Goal: Task Accomplishment & Management: Manage account settings

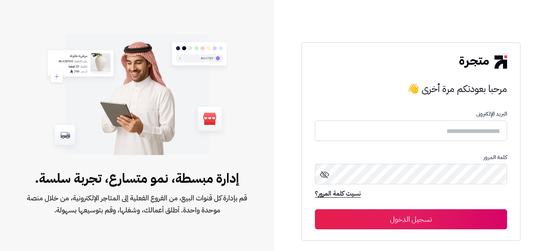
click at [474, 131] on input "text" at bounding box center [411, 130] width 192 height 20
type input "*"
type input "******"
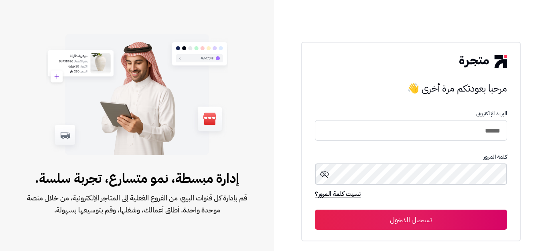
click at [315, 209] on button "تسجيل الدخول" at bounding box center [411, 219] width 192 height 20
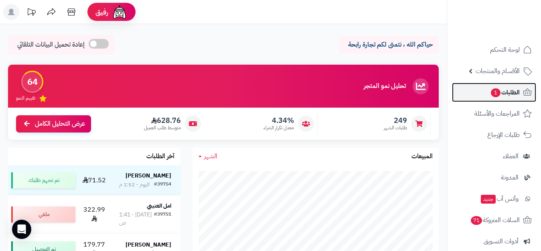
click at [516, 92] on span "الطلبات 1" at bounding box center [505, 92] width 30 height 11
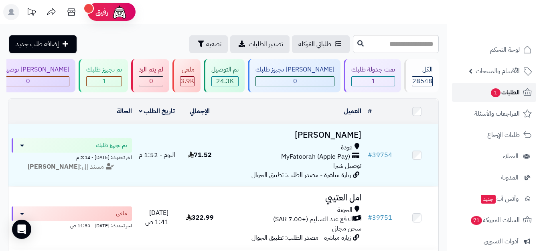
click at [503, 95] on span "الطلبات 1" at bounding box center [505, 92] width 30 height 11
click at [502, 70] on span "الأقسام والمنتجات" at bounding box center [497, 70] width 44 height 11
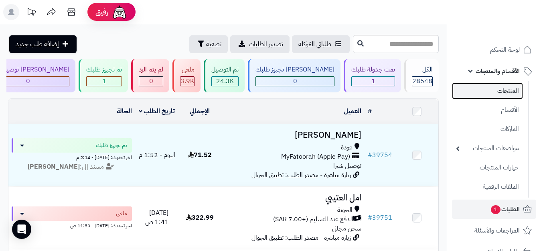
click at [513, 87] on link "المنتجات" at bounding box center [487, 91] width 71 height 16
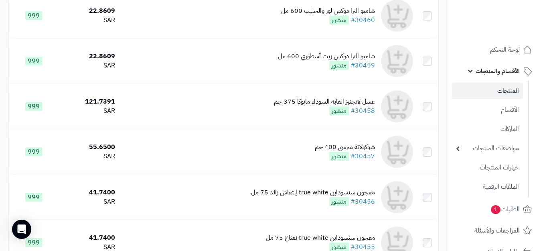
scroll to position [241, 0]
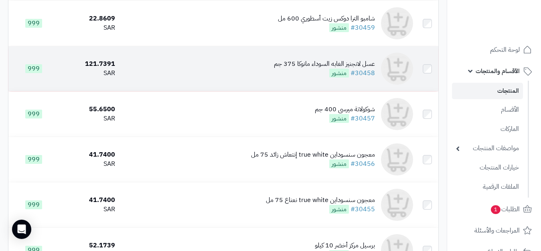
click at [353, 67] on div "عسل لانجنيز الغابه السوداء مانوكا 375 جم" at bounding box center [324, 63] width 101 height 9
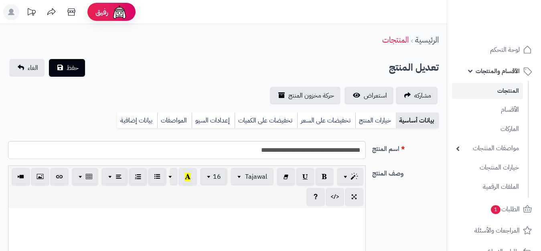
select select
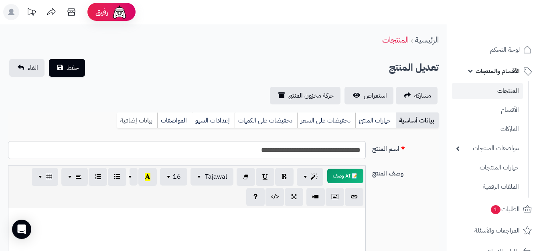
click at [150, 119] on link "بيانات إضافية" at bounding box center [137, 120] width 40 height 16
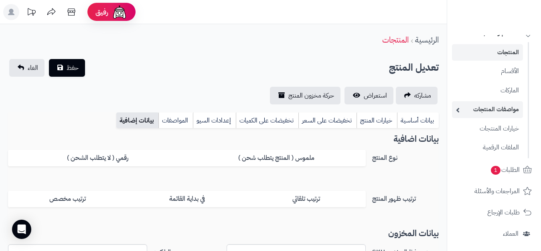
scroll to position [80, 0]
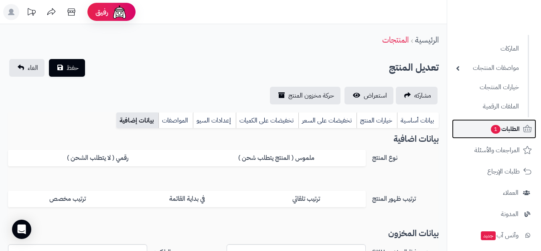
click at [505, 131] on span "الطلبات 1" at bounding box center [505, 128] width 30 height 11
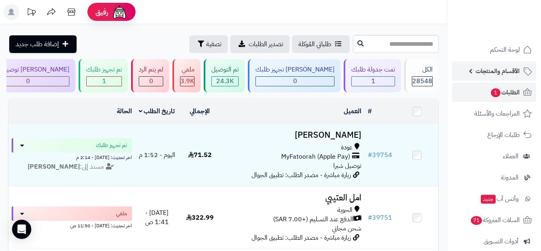
click at [493, 68] on span "الأقسام والمنتجات" at bounding box center [497, 70] width 44 height 11
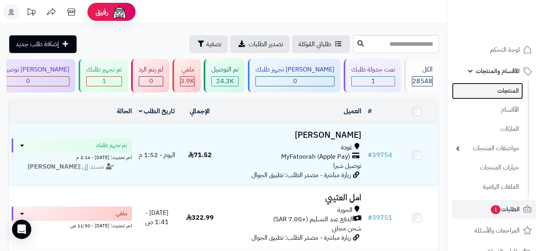
click at [492, 90] on link "المنتجات" at bounding box center [487, 91] width 71 height 16
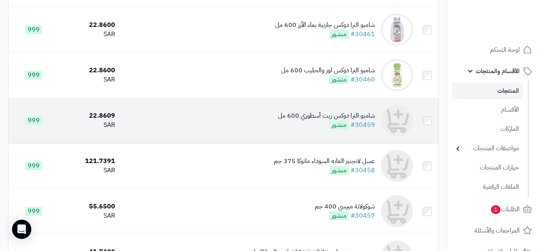
scroll to position [160, 0]
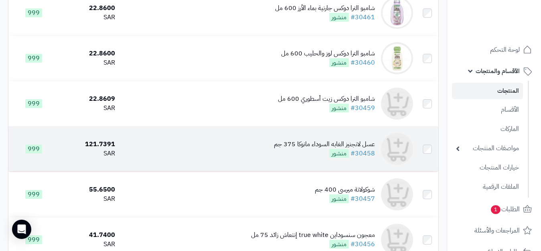
click at [332, 149] on div "عسل لانجنيز الغابه السوداء مانوكا 375 جم" at bounding box center [324, 144] width 101 height 9
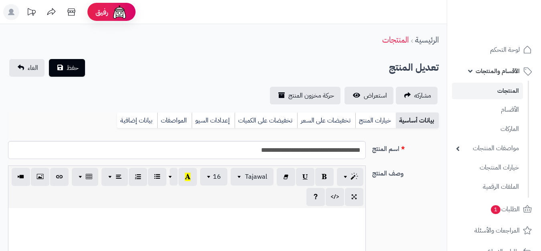
select select
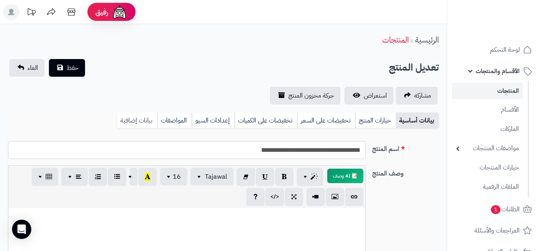
click at [144, 119] on link "بيانات إضافية" at bounding box center [137, 120] width 40 height 16
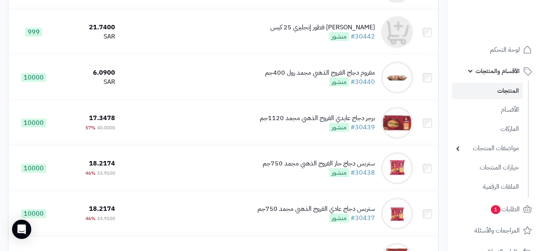
scroll to position [962, 0]
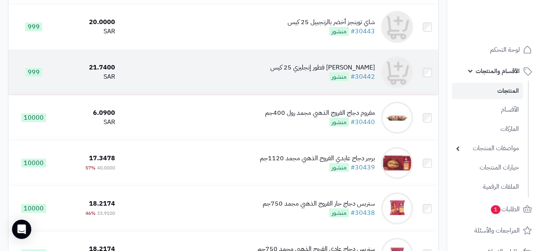
click at [361, 71] on div "[PERSON_NAME] فطور إنجليزي 25 كيس" at bounding box center [322, 67] width 105 height 9
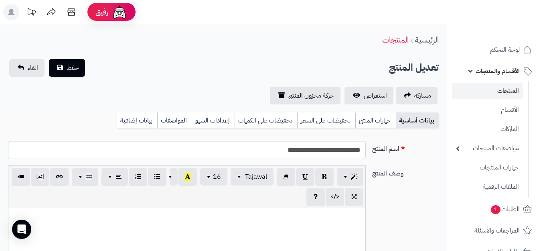
select select
click at [151, 120] on link "بيانات إضافية" at bounding box center [137, 120] width 40 height 16
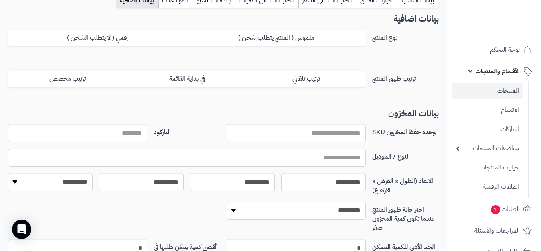
scroll to position [120, 0]
click at [333, 131] on input "وحده حفظ المخزون SKU" at bounding box center [296, 132] width 139 height 18
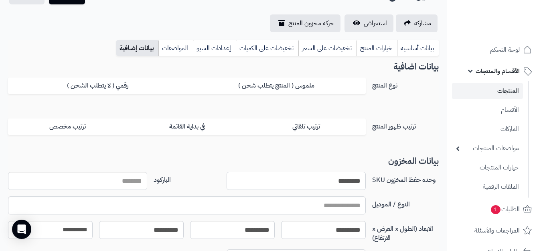
scroll to position [0, 0]
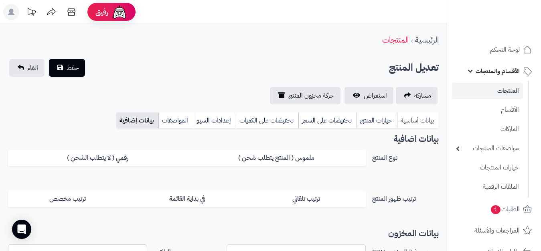
type input "*********"
click at [409, 125] on link "بيانات أساسية" at bounding box center [418, 120] width 42 height 16
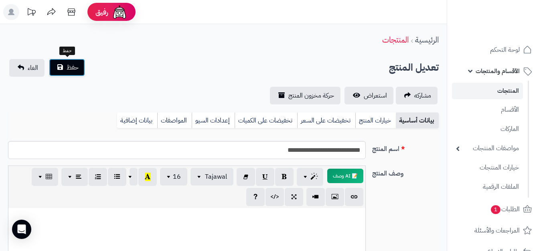
click at [72, 66] on span "حفظ" at bounding box center [73, 68] width 12 height 10
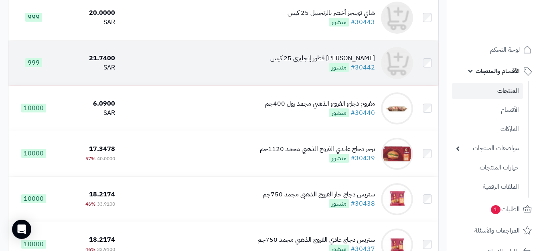
scroll to position [962, 0]
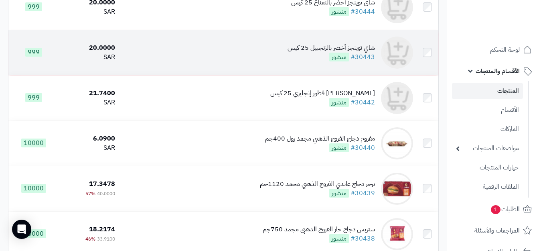
click at [364, 51] on div "شاي توينجز أخضر بالزنجبيل 25 كيس" at bounding box center [330, 47] width 87 height 9
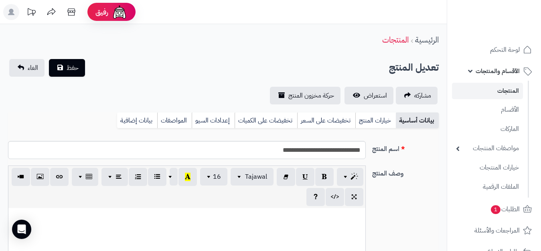
select select
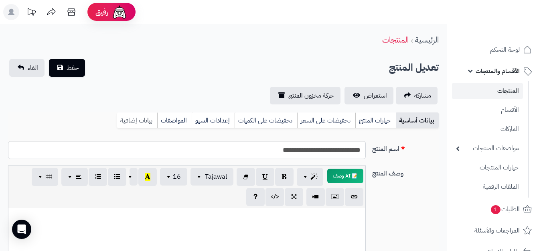
click at [137, 120] on link "بيانات إضافية" at bounding box center [137, 120] width 40 height 16
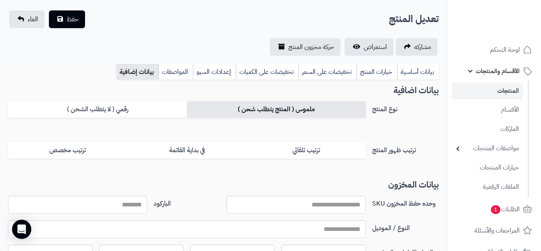
scroll to position [120, 0]
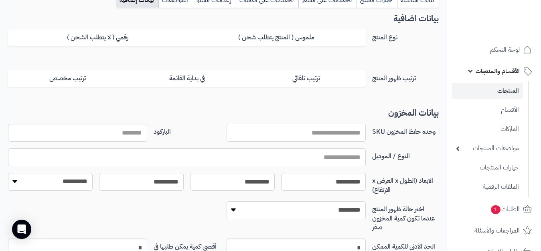
click at [338, 133] on input "وحده حفظ المخزون SKU" at bounding box center [296, 132] width 139 height 18
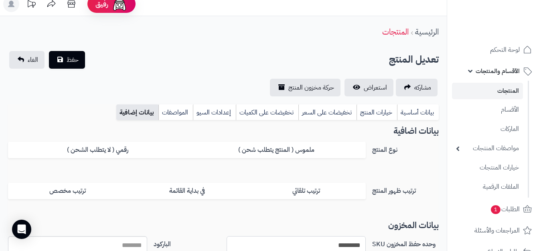
scroll to position [0, 0]
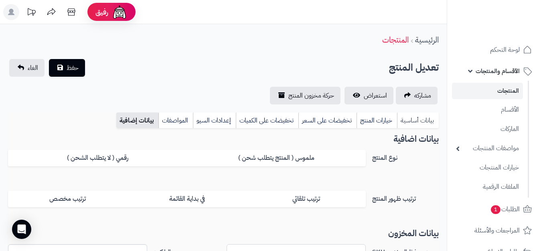
type input "*********"
click at [426, 118] on link "بيانات أساسية" at bounding box center [418, 120] width 42 height 16
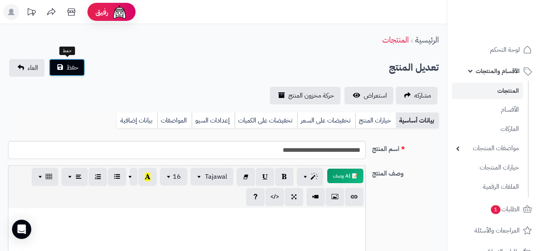
click at [70, 67] on span "حفظ" at bounding box center [73, 68] width 12 height 10
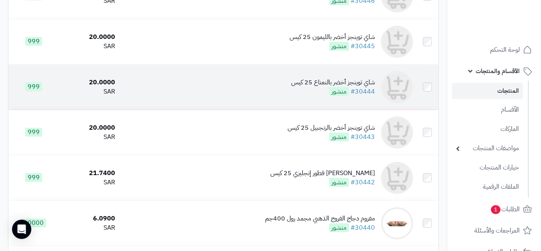
scroll to position [882, 0]
click at [354, 87] on div "شاي توينجز أخضر بالنعناع 25 كيس" at bounding box center [333, 82] width 84 height 9
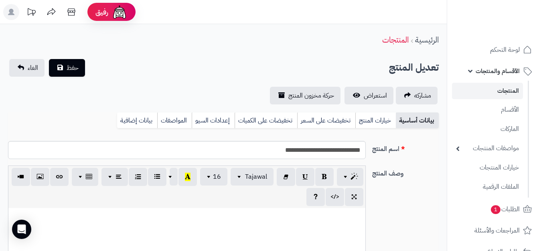
select select
click at [132, 117] on link "بيانات إضافية" at bounding box center [137, 120] width 40 height 16
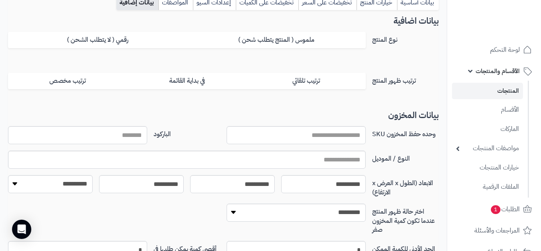
scroll to position [120, 0]
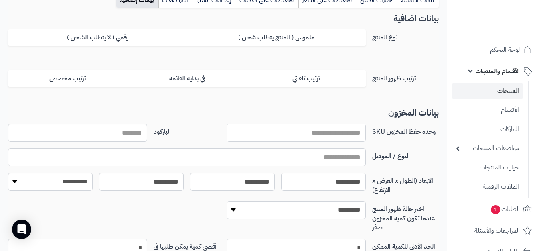
click at [311, 131] on input "وحده حفظ المخزون SKU" at bounding box center [296, 132] width 139 height 18
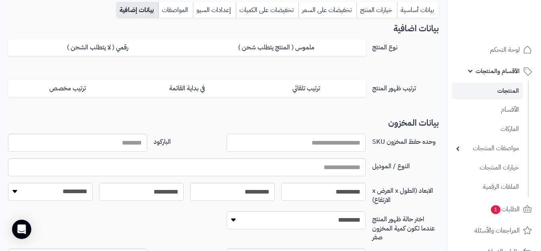
scroll to position [40, 0]
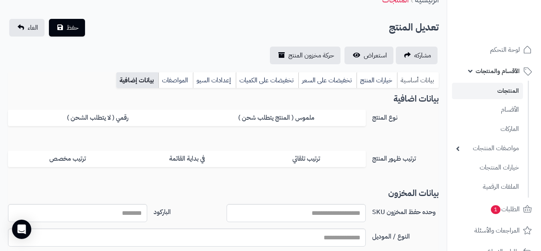
click at [410, 85] on link "بيانات أساسية" at bounding box center [418, 80] width 42 height 16
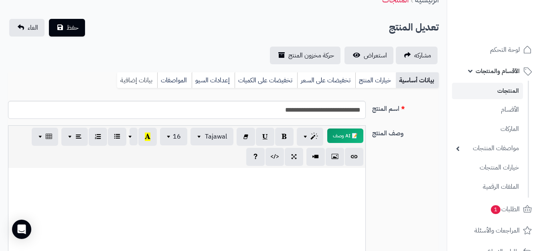
click at [142, 80] on link "بيانات إضافية" at bounding box center [137, 80] width 40 height 16
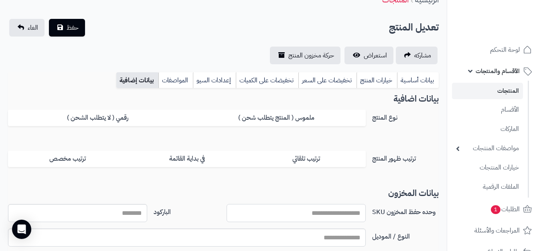
click at [339, 211] on input "وحده حفظ المخزون SKU" at bounding box center [296, 213] width 139 height 18
type input "*********"
click at [424, 83] on link "بيانات أساسية" at bounding box center [418, 80] width 42 height 16
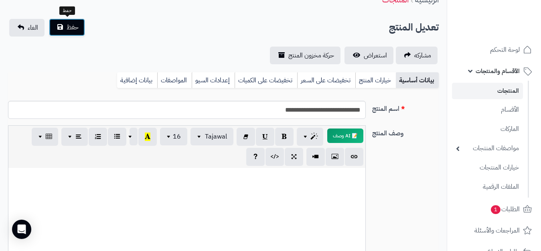
click at [76, 30] on span "حفظ" at bounding box center [73, 27] width 12 height 10
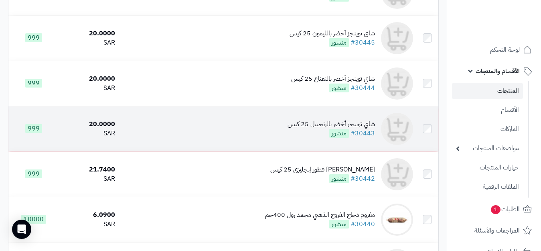
scroll to position [842, 0]
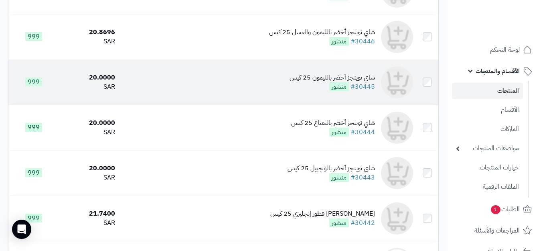
click at [358, 82] on div "شاي توينجز أخضر بالليمون 25 كيس" at bounding box center [331, 77] width 85 height 9
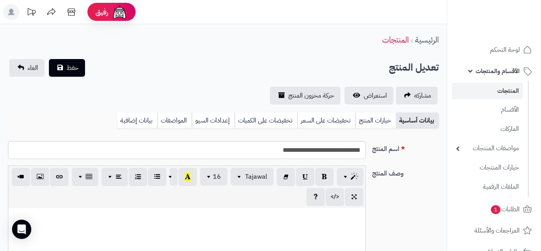
select select
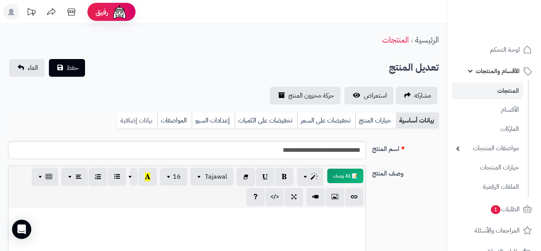
click at [138, 117] on link "بيانات إضافية" at bounding box center [137, 120] width 40 height 16
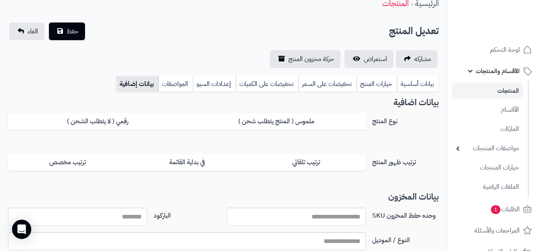
scroll to position [80, 0]
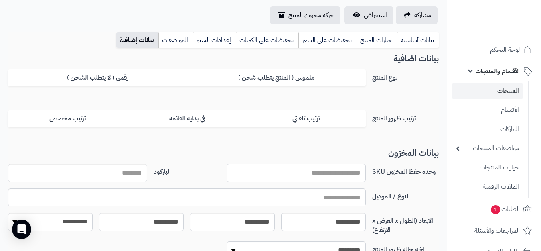
click at [350, 171] on input "وحده حفظ المخزون SKU" at bounding box center [296, 173] width 139 height 18
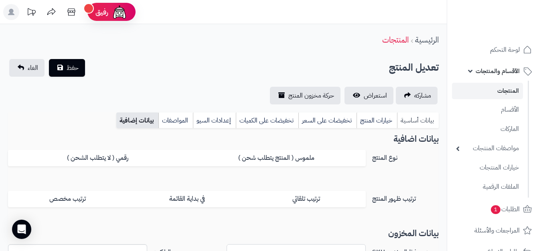
type input "*********"
click at [413, 120] on link "بيانات أساسية" at bounding box center [418, 120] width 42 height 16
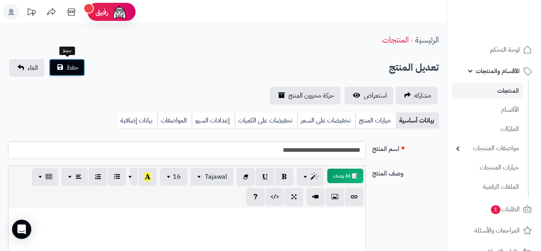
click at [78, 65] on span "حفظ" at bounding box center [73, 68] width 12 height 10
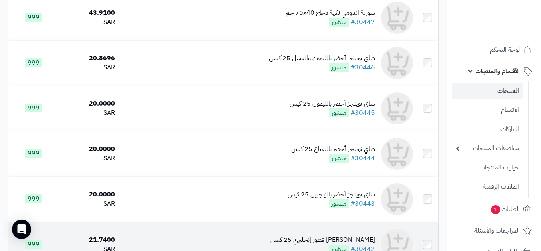
scroll to position [802, 0]
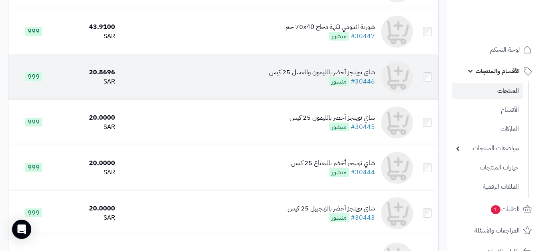
click at [365, 77] on div "شاي توينجز أخضر بالليمون والعسل 25 كيس" at bounding box center [322, 72] width 106 height 9
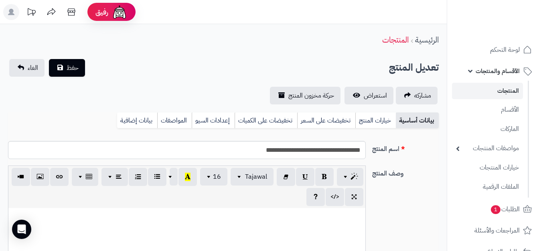
select select
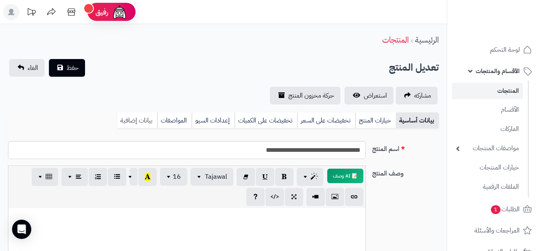
click at [147, 116] on link "بيانات إضافية" at bounding box center [137, 120] width 40 height 16
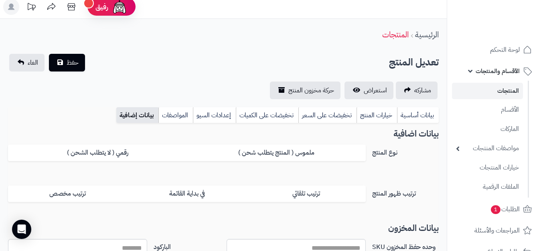
scroll to position [120, 0]
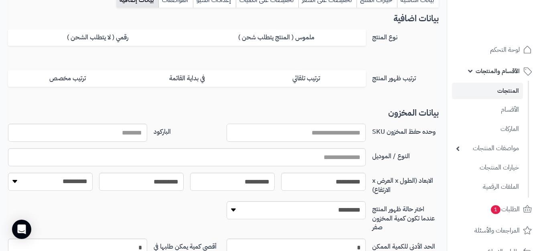
click at [328, 131] on input "وحده حفظ المخزون SKU" at bounding box center [296, 132] width 139 height 18
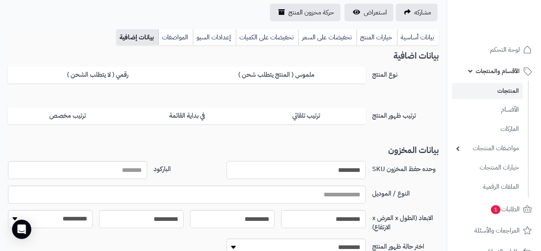
scroll to position [40, 0]
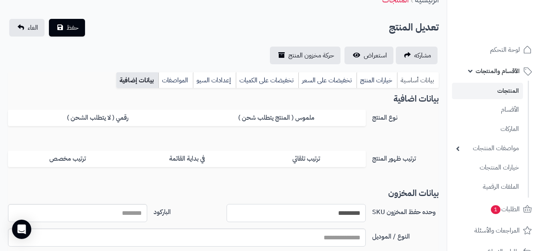
type input "*********"
click at [415, 78] on link "بيانات أساسية" at bounding box center [418, 80] width 42 height 16
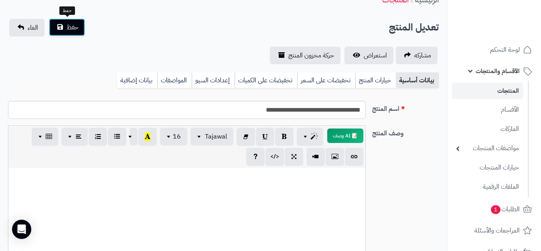
click at [74, 26] on span "حفظ" at bounding box center [73, 27] width 12 height 10
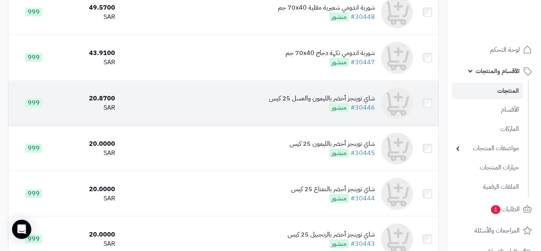
scroll to position [762, 0]
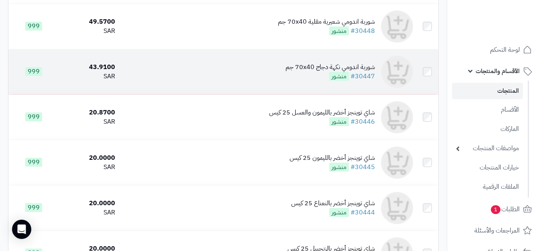
click at [360, 72] on div "شوربة اندومي نكهة دجاج 70x40 جم" at bounding box center [329, 67] width 89 height 9
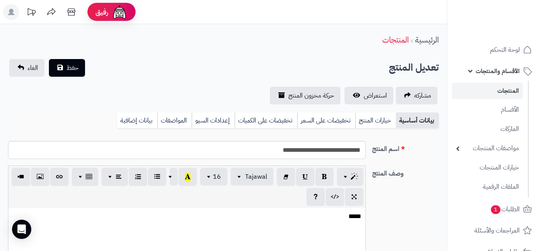
select select
click at [135, 119] on link "بيانات إضافية" at bounding box center [137, 120] width 40 height 16
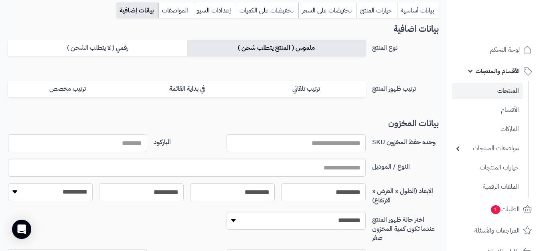
scroll to position [120, 0]
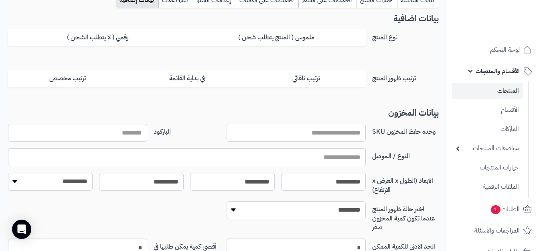
click at [330, 135] on input "وحده حفظ المخزون SKU" at bounding box center [296, 132] width 139 height 18
type input "*********"
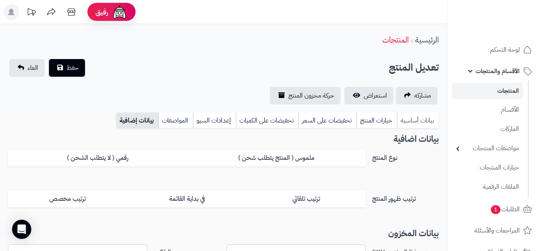
click at [421, 117] on link "بيانات أساسية" at bounding box center [418, 120] width 42 height 16
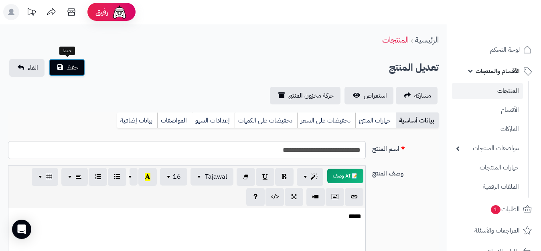
click at [70, 63] on span "حفظ" at bounding box center [73, 68] width 12 height 10
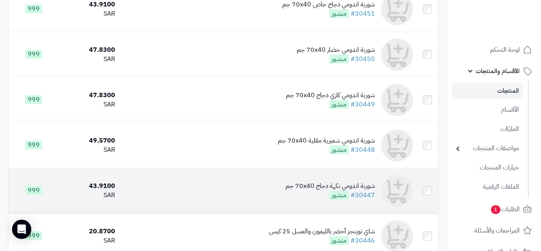
scroll to position [641, 0]
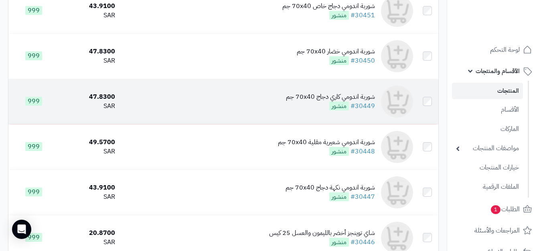
click at [361, 101] on div "شوربة اندومي كاري دجاج 70x40 جم" at bounding box center [330, 96] width 89 height 9
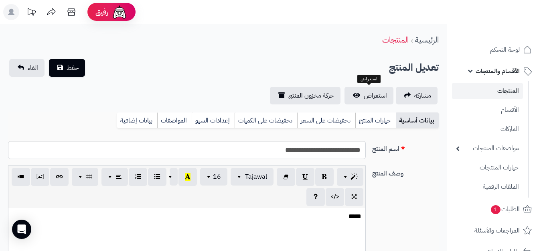
select select
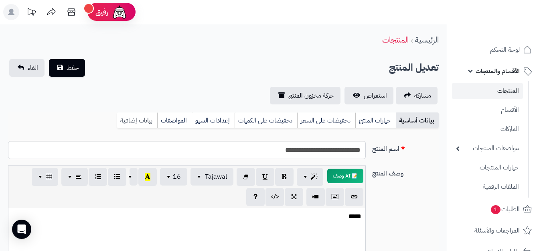
click at [145, 123] on link "بيانات إضافية" at bounding box center [137, 120] width 40 height 16
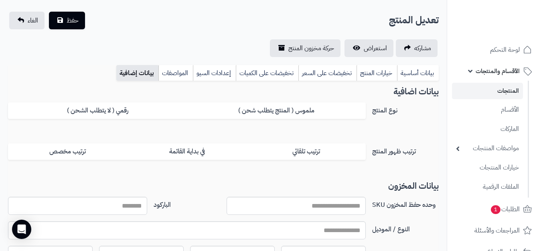
scroll to position [0, 0]
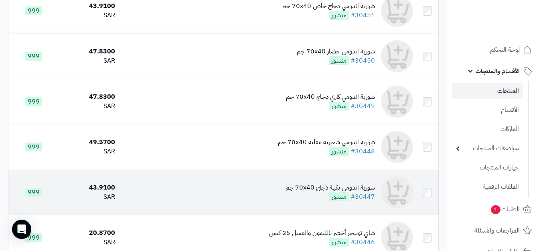
scroll to position [655, 0]
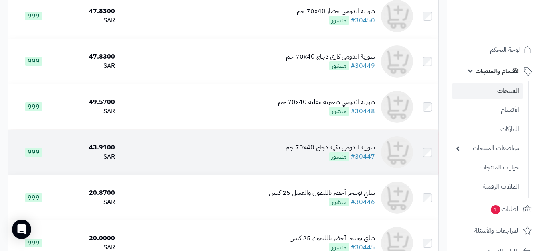
click at [355, 152] on div "شوربة اندومي نكهة دجاج 70x40 جم" at bounding box center [329, 147] width 89 height 9
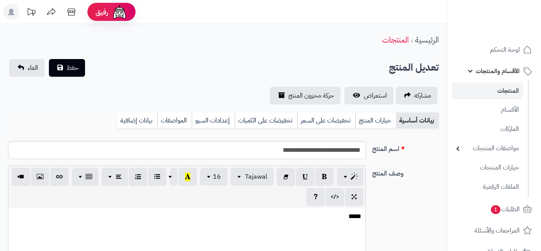
select select
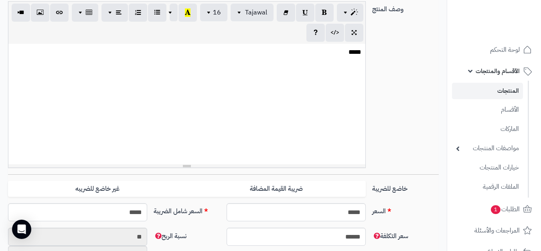
scroll to position [80, 0]
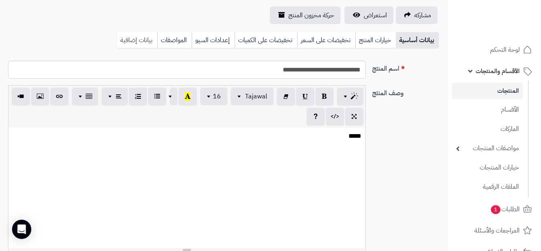
click at [147, 44] on link "بيانات إضافية" at bounding box center [137, 40] width 40 height 16
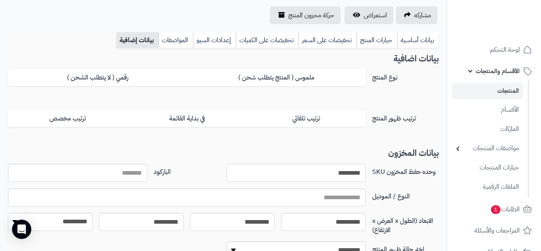
click at [315, 175] on input "*********" at bounding box center [296, 173] width 139 height 18
type input "*********"
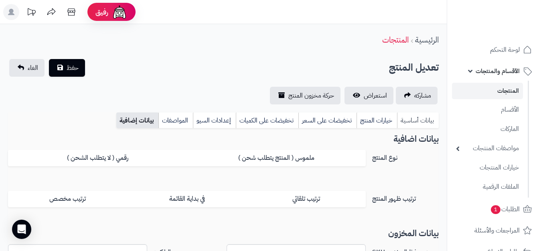
click at [421, 120] on link "بيانات أساسية" at bounding box center [418, 120] width 42 height 16
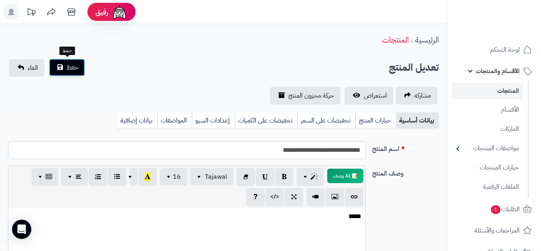
click at [70, 66] on span "حفظ" at bounding box center [73, 68] width 12 height 10
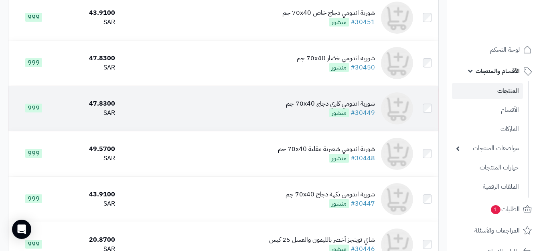
scroll to position [641, 0]
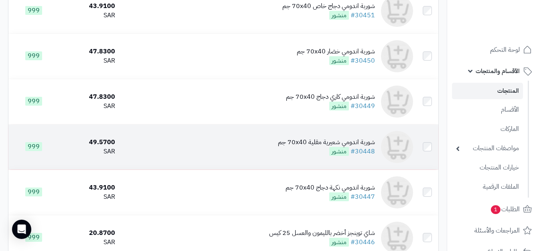
click at [356, 147] on div "شوربة اندومي شعيرية مقلية 70x40 جم" at bounding box center [326, 142] width 97 height 9
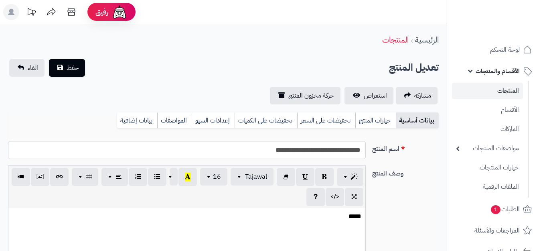
select select
click at [143, 122] on link "بيانات إضافية" at bounding box center [137, 120] width 40 height 16
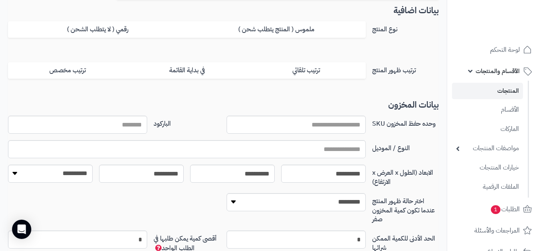
scroll to position [160, 0]
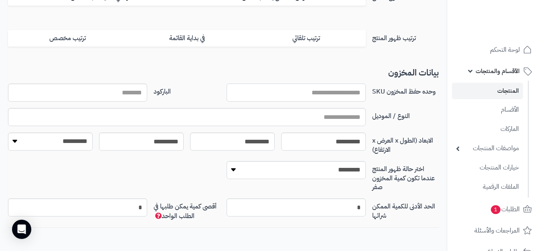
click at [314, 91] on input "وحده حفظ المخزون SKU" at bounding box center [296, 92] width 139 height 18
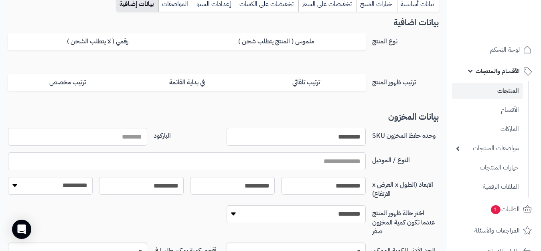
scroll to position [0, 0]
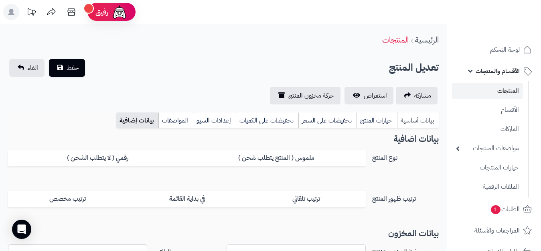
type input "*********"
click at [409, 123] on link "بيانات أساسية" at bounding box center [418, 120] width 42 height 16
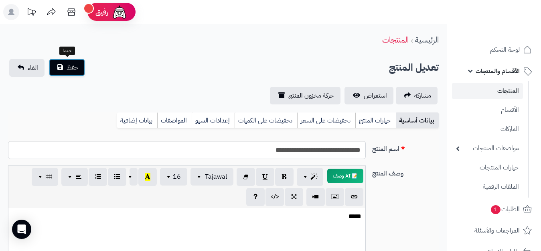
click at [72, 66] on span "حفظ" at bounding box center [73, 68] width 12 height 10
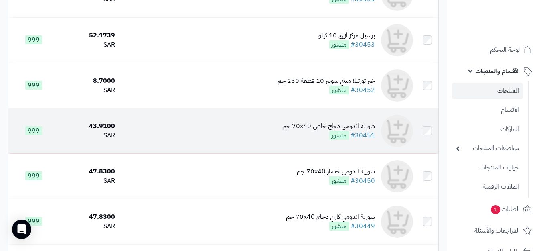
scroll to position [521, 0]
click at [362, 131] on div "شوربة اندومي دجاج خاص 70x40 جم" at bounding box center [328, 126] width 93 height 9
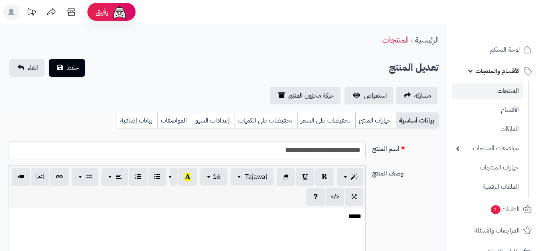
select select
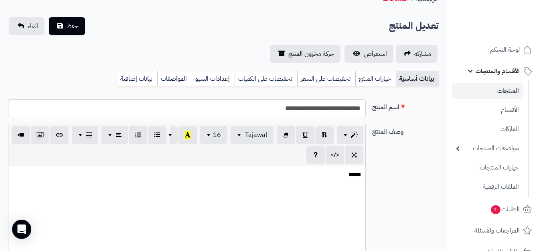
scroll to position [40, 0]
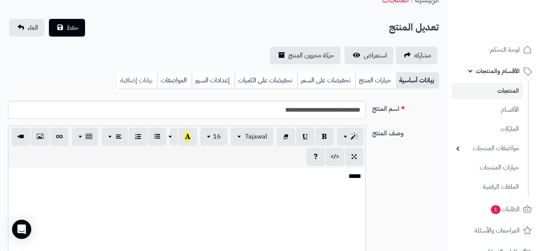
click at [135, 76] on link "بيانات إضافية" at bounding box center [137, 80] width 40 height 16
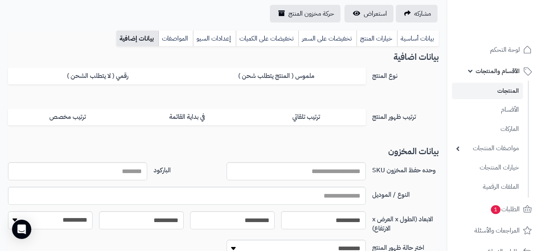
scroll to position [120, 0]
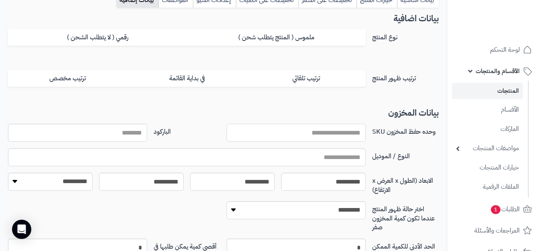
click at [311, 132] on input "وحده حفظ المخزون SKU" at bounding box center [296, 132] width 139 height 18
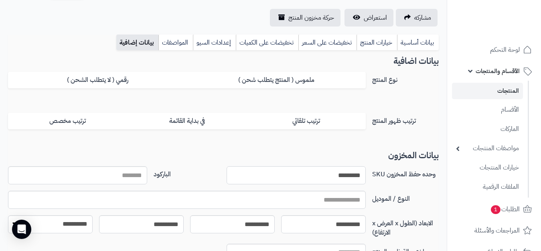
scroll to position [0, 0]
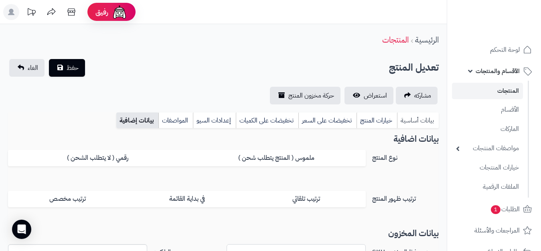
type input "*********"
click at [411, 121] on link "بيانات أساسية" at bounding box center [418, 120] width 42 height 16
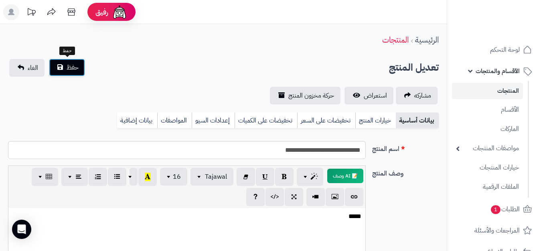
click at [78, 61] on button "حفظ" at bounding box center [67, 68] width 36 height 18
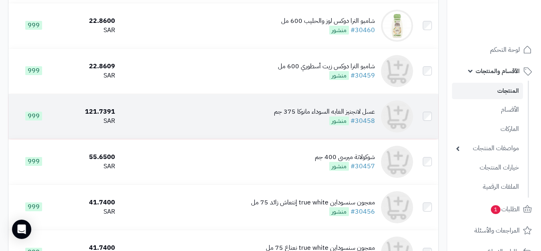
scroll to position [281, 0]
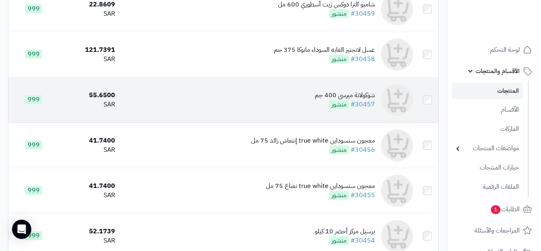
click at [359, 100] on div "شوكولاتة ميرسي 400 جم" at bounding box center [345, 95] width 60 height 9
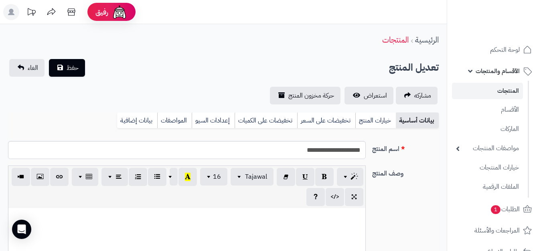
select select
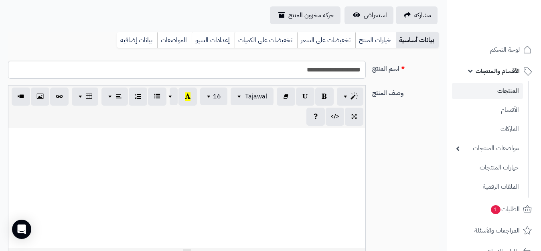
scroll to position [0, 7]
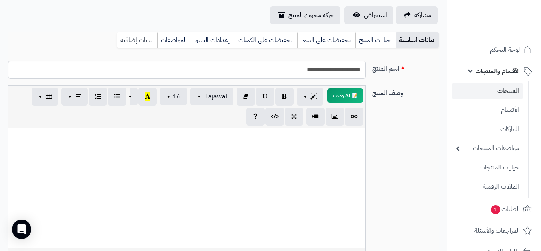
click at [134, 35] on link "بيانات إضافية" at bounding box center [137, 40] width 40 height 16
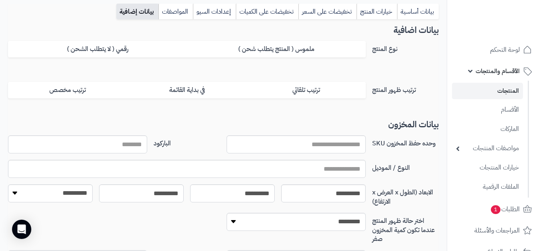
scroll to position [160, 0]
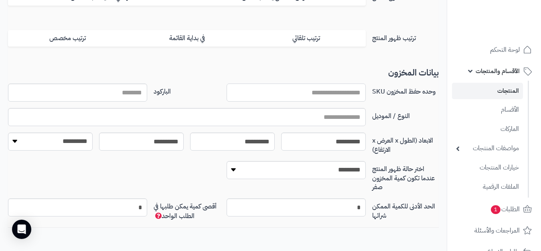
click at [318, 93] on input "وحده حفظ المخزون SKU" at bounding box center [296, 92] width 139 height 18
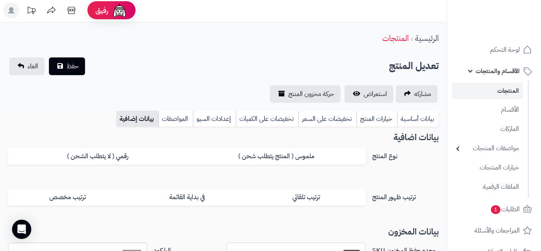
scroll to position [0, 0]
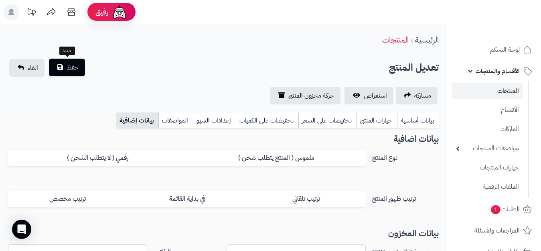
type input "*******"
click at [75, 65] on span "حفظ" at bounding box center [73, 68] width 12 height 10
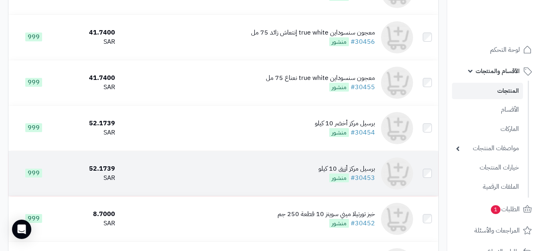
scroll to position [401, 0]
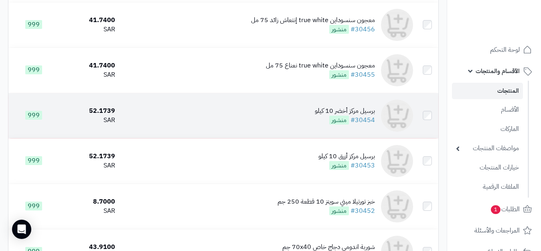
click at [363, 115] on div "برسيل مركز أخضر 10 كيلو" at bounding box center [345, 110] width 60 height 9
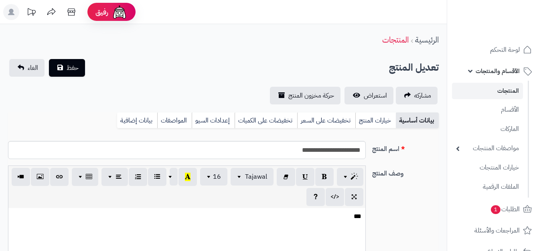
select select
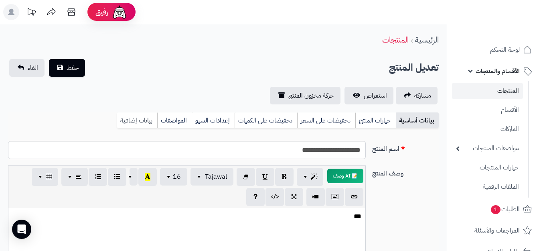
click at [146, 122] on link "بيانات إضافية" at bounding box center [137, 120] width 40 height 16
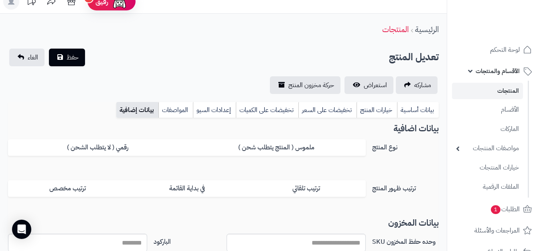
scroll to position [120, 0]
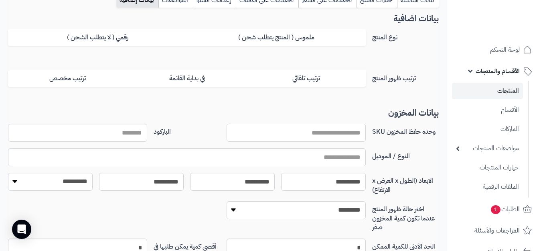
click at [329, 131] on input "وحده حفظ المخزون SKU" at bounding box center [296, 132] width 139 height 18
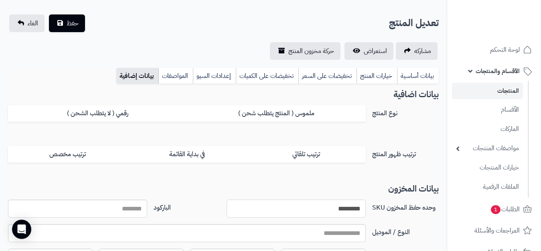
scroll to position [40, 0]
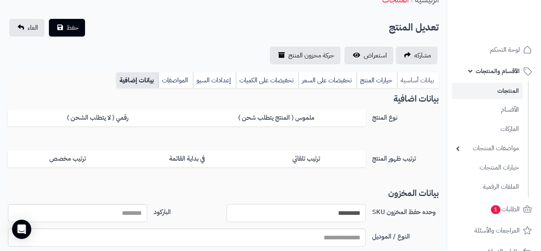
type input "*********"
click at [423, 82] on link "بيانات أساسية" at bounding box center [418, 80] width 42 height 16
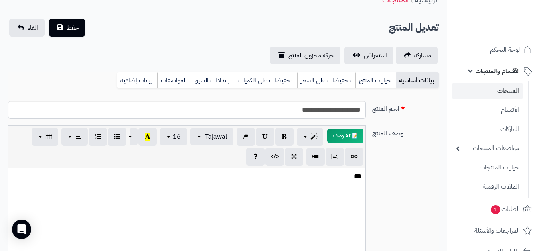
scroll to position [0, 0]
click at [72, 23] on span "حفظ" at bounding box center [73, 27] width 12 height 10
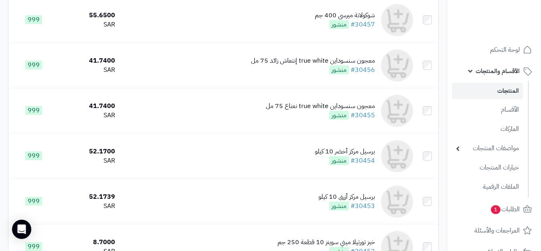
scroll to position [361, 0]
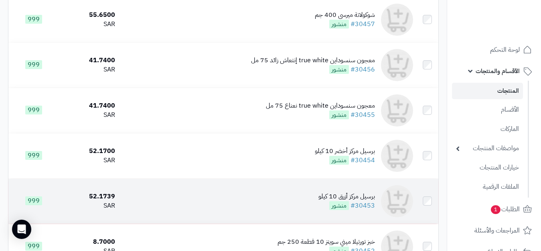
click at [356, 200] on div "برسيل مركز أزرق 10 كيلو" at bounding box center [346, 196] width 57 height 9
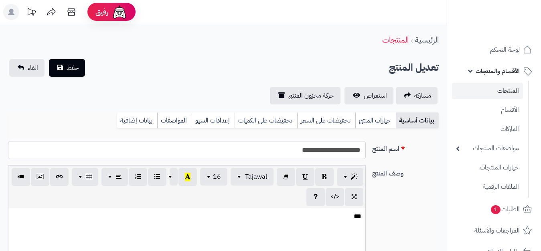
select select
click at [137, 115] on link "بيانات إضافية" at bounding box center [137, 120] width 40 height 16
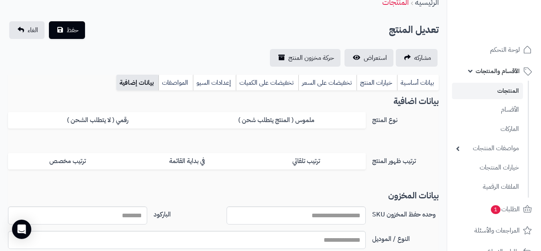
scroll to position [80, 0]
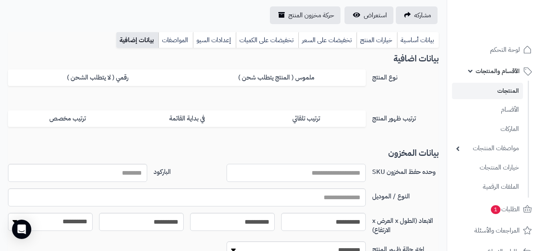
click at [310, 166] on input "وحده حفظ المخزون SKU" at bounding box center [296, 173] width 139 height 18
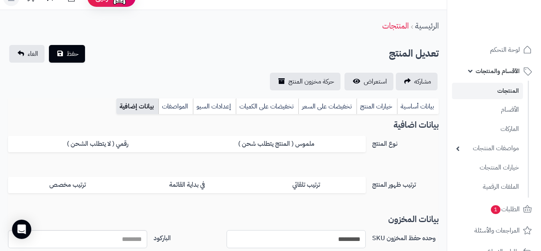
scroll to position [0, 0]
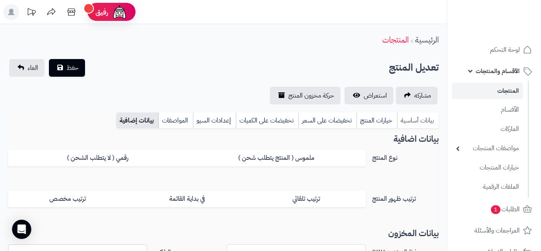
type input "*********"
click at [421, 119] on link "بيانات أساسية" at bounding box center [418, 120] width 42 height 16
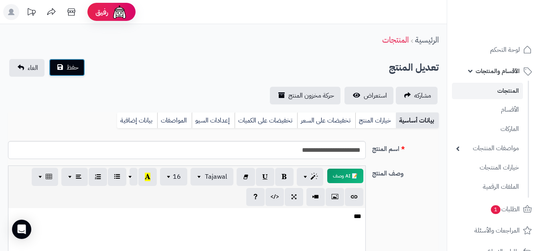
click at [79, 72] on button "حفظ" at bounding box center [67, 68] width 36 height 18
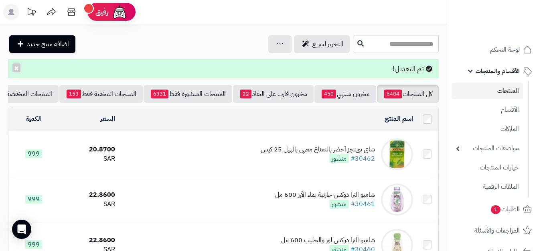
click at [309, 153] on div "شاي توينجز أخضر بالنعناع مغربي بالهيل 25 كيس" at bounding box center [318, 149] width 114 height 9
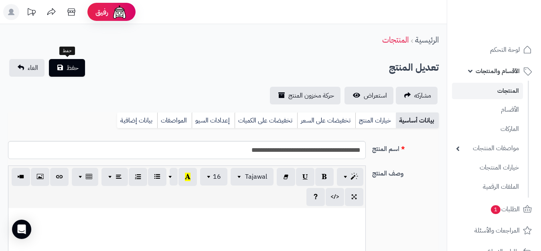
select select
click at [140, 118] on link "بيانات إضافية" at bounding box center [137, 120] width 40 height 16
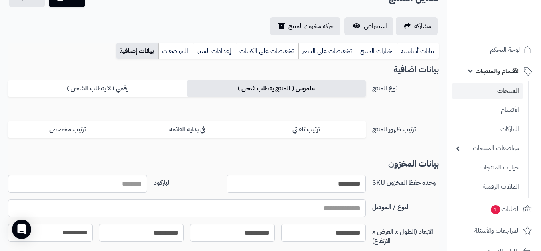
scroll to position [0, 0]
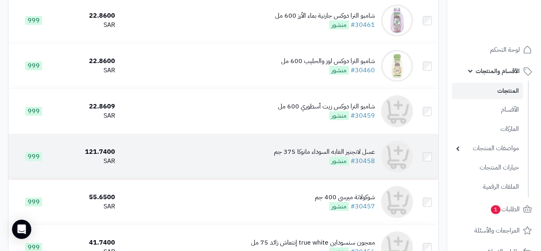
scroll to position [200, 0]
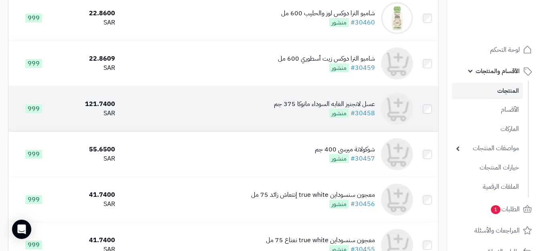
click at [353, 107] on div "عسل لانجنيز الغابه السوداء مانوكا 375 جم" at bounding box center [324, 103] width 101 height 9
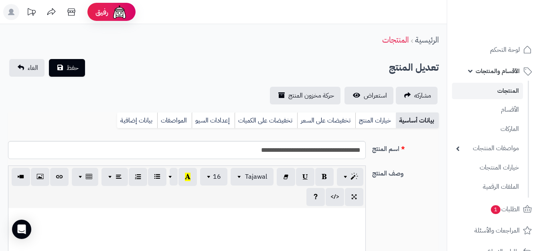
select select
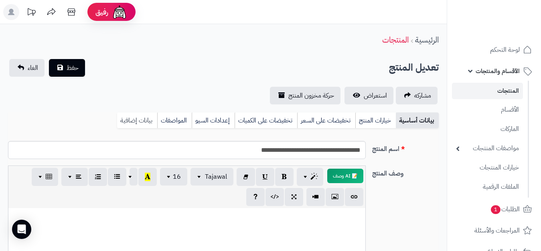
click at [141, 118] on link "بيانات إضافية" at bounding box center [137, 120] width 40 height 16
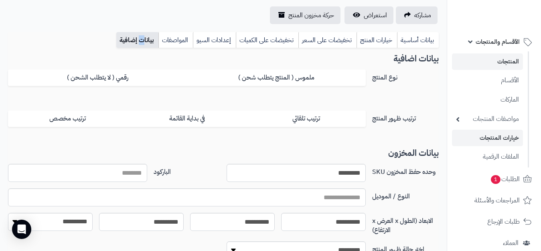
scroll to position [80, 0]
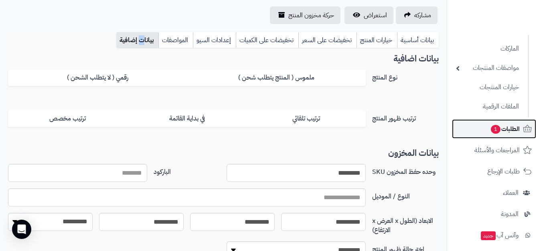
click at [512, 129] on span "الطلبات 1" at bounding box center [505, 128] width 30 height 11
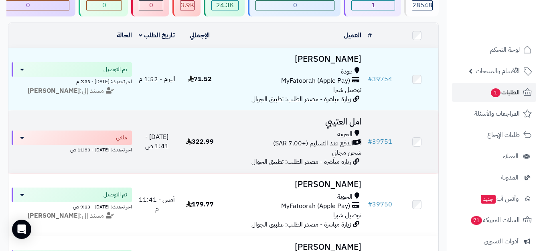
scroll to position [80, 0]
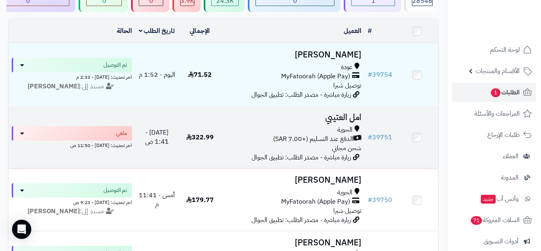
click at [233, 151] on div "الحوية الدفع عند التسليم (+7.00 SAR) شحن مجاني" at bounding box center [293, 139] width 137 height 28
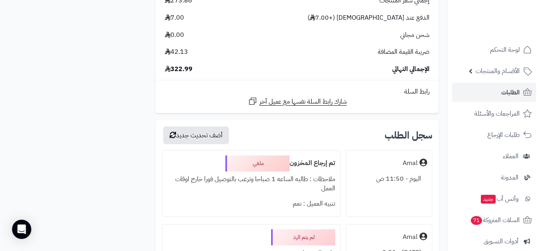
scroll to position [1002, 0]
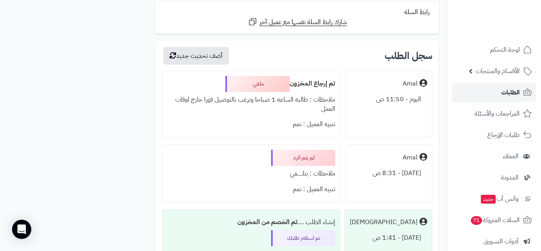
click at [512, 87] on span "الطلبات" at bounding box center [510, 92] width 18 height 11
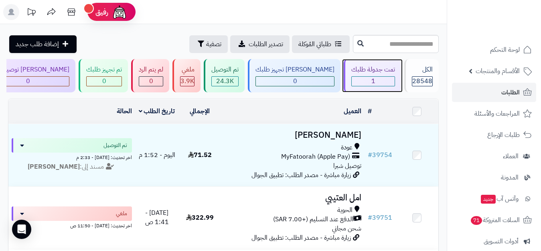
click at [365, 79] on div "1" at bounding box center [373, 81] width 43 height 9
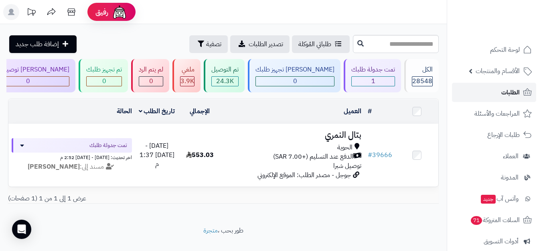
click at [514, 90] on span "الطلبات" at bounding box center [510, 92] width 18 height 11
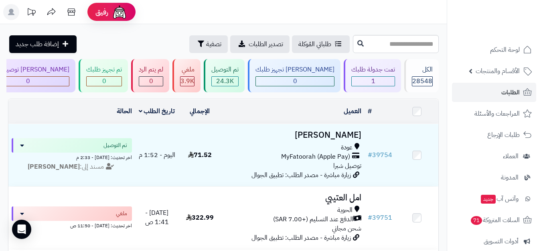
click at [514, 90] on span "الطلبات" at bounding box center [510, 92] width 18 height 11
click at [502, 74] on span "الأقسام والمنتجات" at bounding box center [497, 70] width 44 height 11
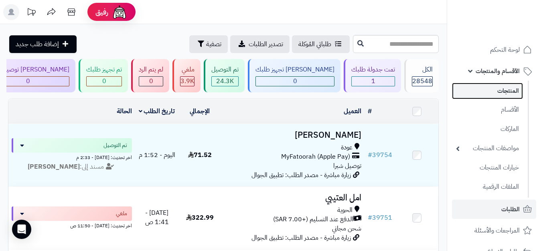
click at [502, 91] on link "المنتجات" at bounding box center [487, 91] width 71 height 16
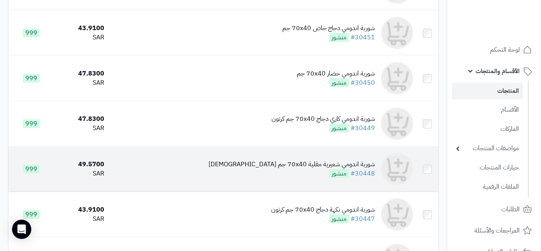
scroll to position [601, 0]
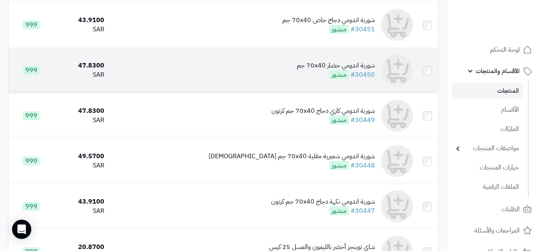
click at [353, 70] on div "شوربة اندومي خضار 70x40 جم" at bounding box center [336, 65] width 78 height 9
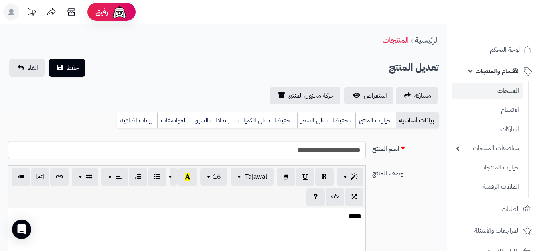
select select
click at [137, 118] on link "بيانات إضافية" at bounding box center [137, 120] width 40 height 16
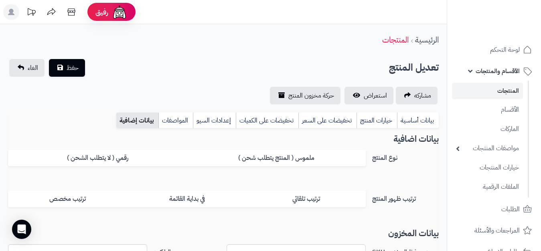
scroll to position [120, 0]
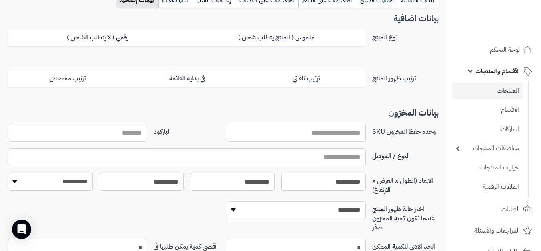
click at [332, 127] on input "وحده حفظ المخزون SKU" at bounding box center [296, 132] width 139 height 18
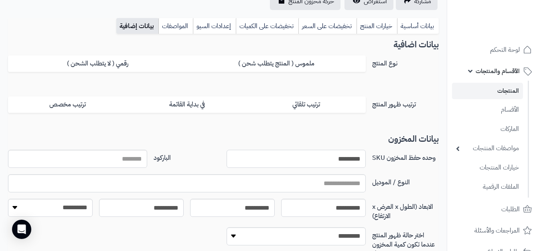
scroll to position [80, 0]
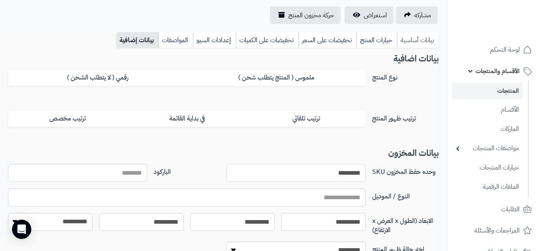
type input "*********"
click at [419, 42] on link "بيانات أساسية" at bounding box center [418, 40] width 42 height 16
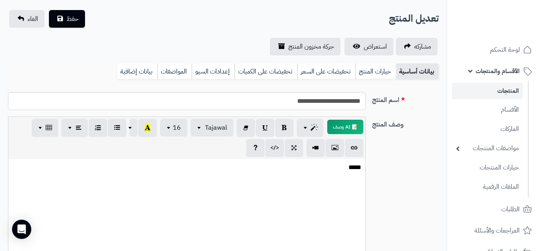
scroll to position [0, 0]
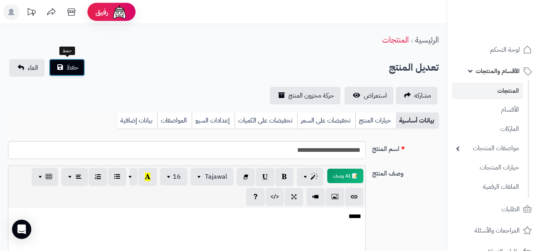
click at [76, 68] on span "حفظ" at bounding box center [73, 68] width 12 height 10
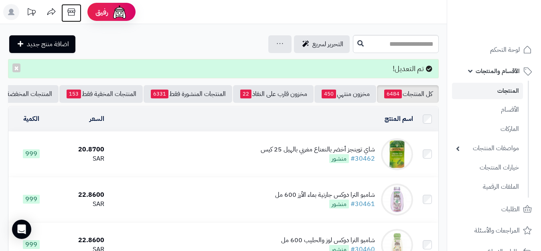
click at [68, 14] on icon at bounding box center [71, 12] width 16 height 16
click at [388, 45] on input "text" at bounding box center [396, 44] width 86 height 18
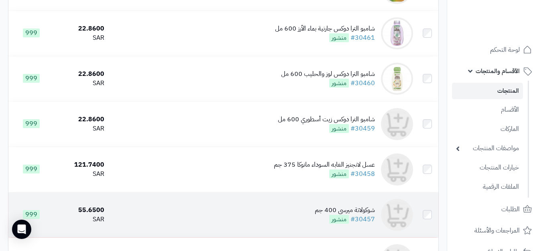
scroll to position [160, 0]
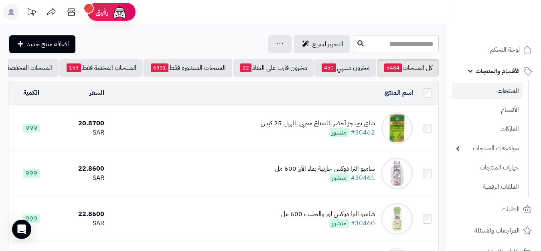
click at [365, 127] on div "شاي توينجز أخضر بالنعناع مغربي بالهيل 25 كيس" at bounding box center [318, 123] width 114 height 9
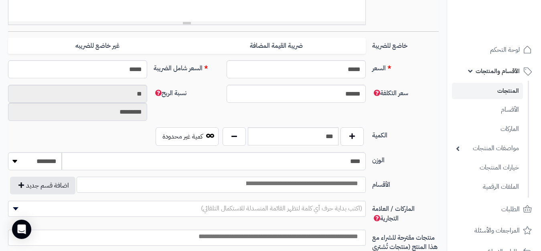
scroll to position [321, 0]
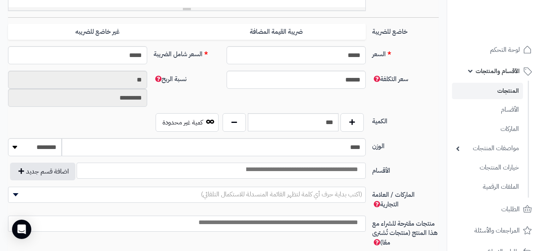
click at [356, 171] on input "search" at bounding box center [301, 169] width 123 height 9
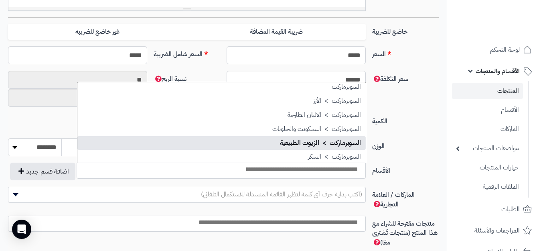
scroll to position [601, 0]
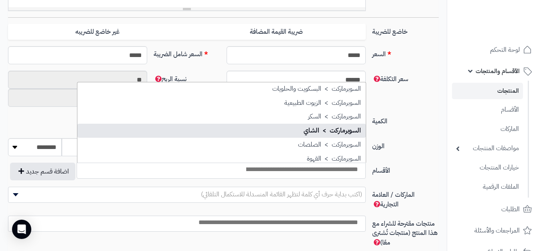
select select "***"
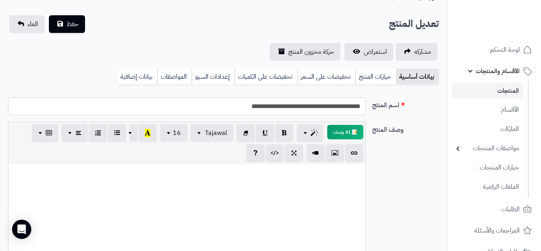
scroll to position [0, 0]
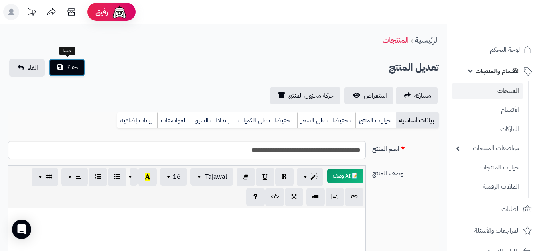
click at [64, 69] on button "حفظ" at bounding box center [67, 68] width 36 height 18
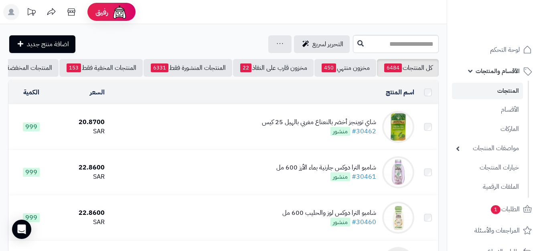
scroll to position [40, 0]
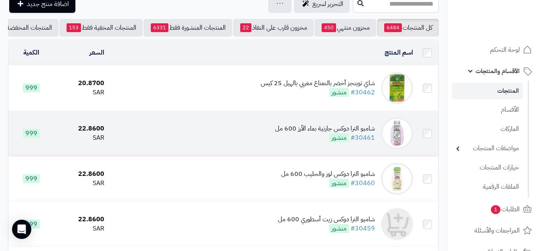
click at [363, 133] on div "شامبو الترا دوكس جارنية بماء الأرز 600 مل" at bounding box center [325, 128] width 100 height 9
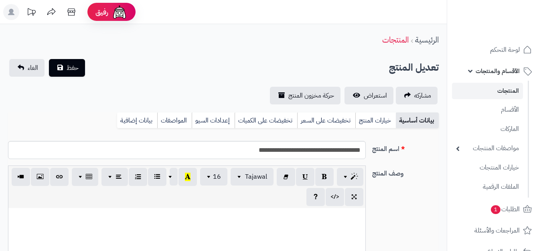
select select
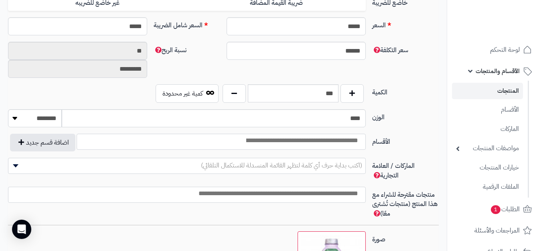
scroll to position [361, 0]
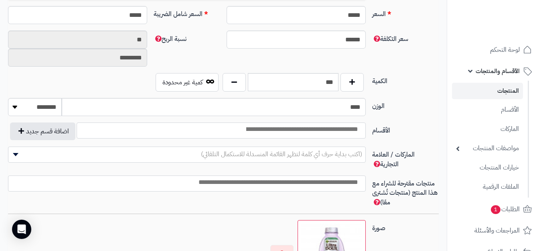
click at [350, 131] on input "search" at bounding box center [301, 129] width 123 height 9
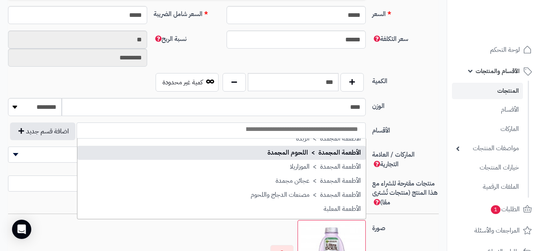
scroll to position [200, 0]
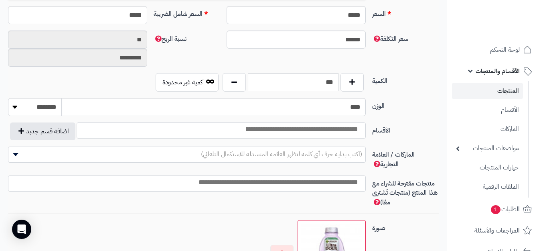
click at [450, 82] on ul "المنتجات الأقسام الماركات مواصفات المنتجات مواصفات المنتجات أنواع المواصفات خيا…" at bounding box center [488, 139] width 82 height 117
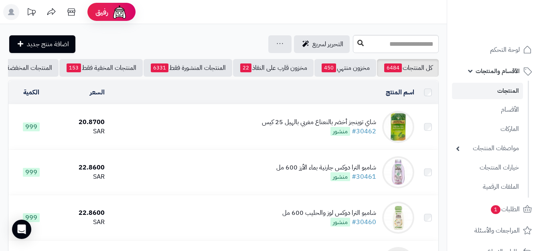
scroll to position [40, 0]
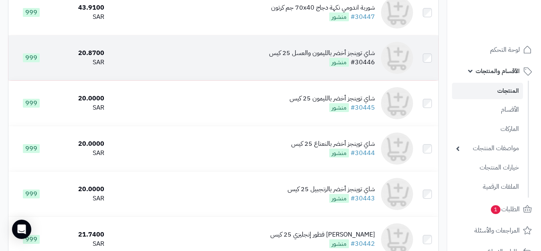
scroll to position [802, 0]
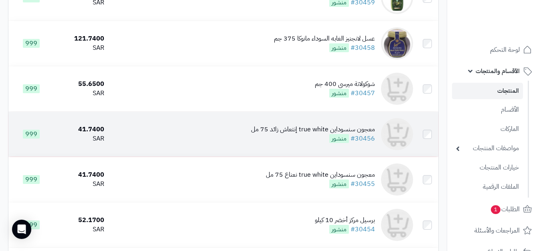
scroll to position [280, 0]
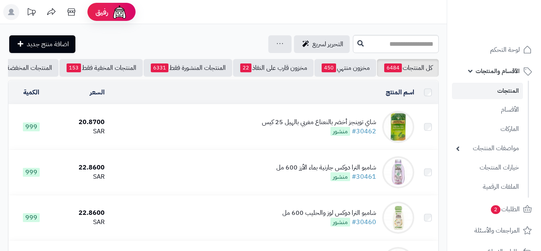
scroll to position [280, 0]
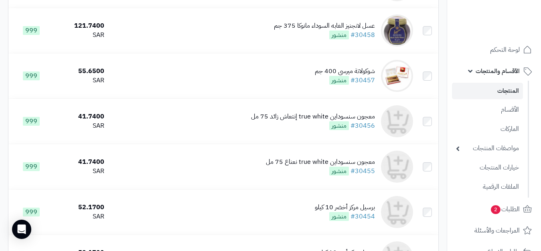
click at [515, 91] on link "المنتجات" at bounding box center [487, 91] width 71 height 16
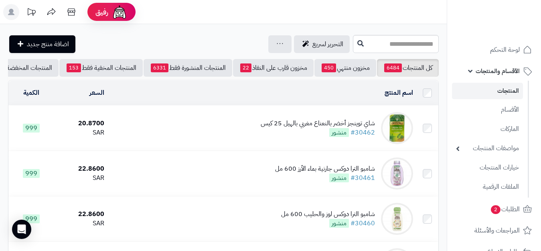
click at [502, 95] on link "المنتجات" at bounding box center [487, 91] width 71 height 16
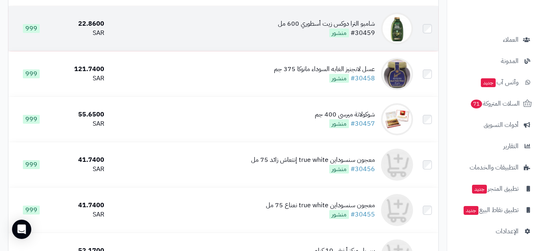
scroll to position [241, 0]
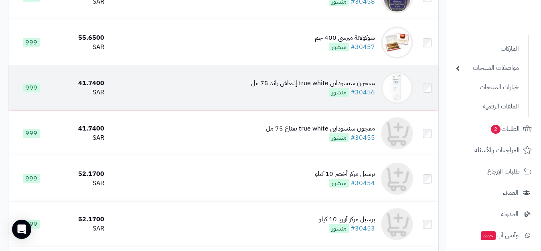
scroll to position [240, 0]
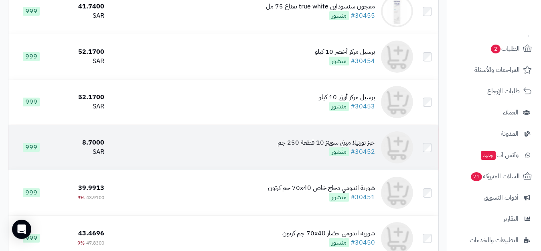
scroll to position [440, 0]
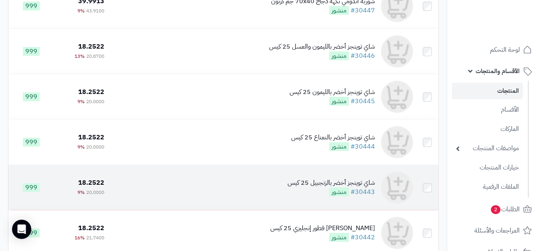
scroll to position [801, 0]
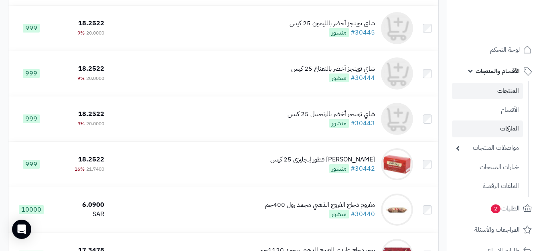
scroll to position [880, 0]
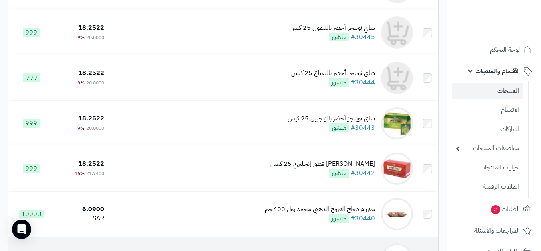
scroll to position [840, 0]
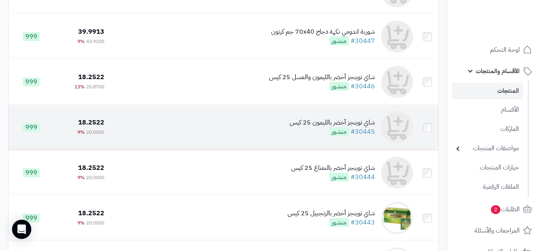
scroll to position [839, 0]
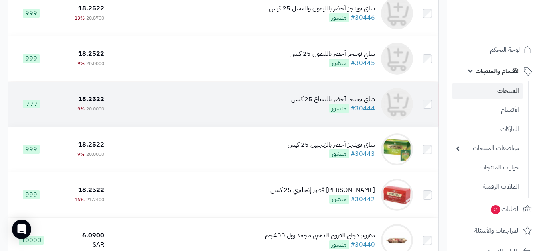
click at [360, 104] on div "شاي توينجز أخضر بالنعناع 25 كيس" at bounding box center [333, 99] width 84 height 9
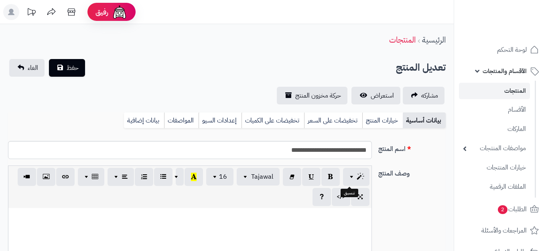
select select
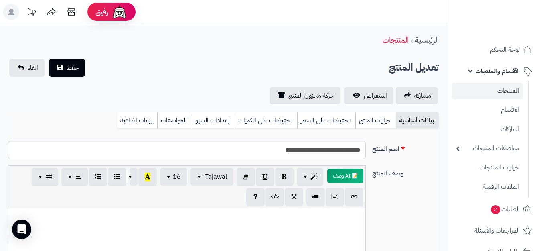
click at [508, 73] on span "الأقسام والمنتجات" at bounding box center [497, 70] width 44 height 11
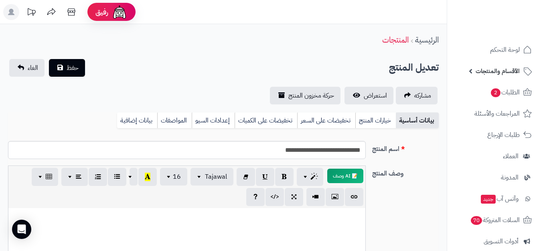
click at [501, 70] on span "الأقسام والمنتجات" at bounding box center [497, 70] width 44 height 11
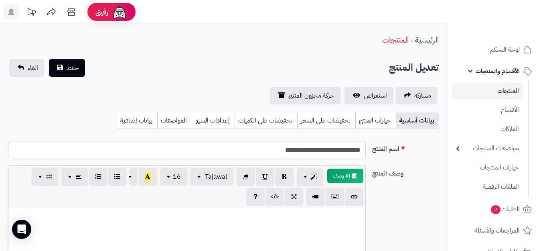
click at [506, 90] on link "المنتجات" at bounding box center [487, 91] width 71 height 16
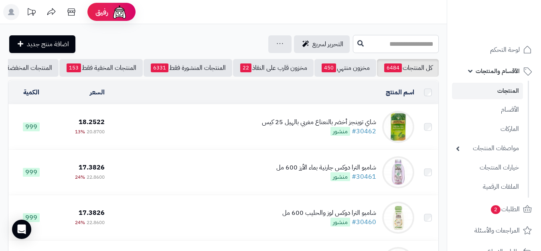
click at [372, 47] on input "text" at bounding box center [396, 44] width 86 height 18
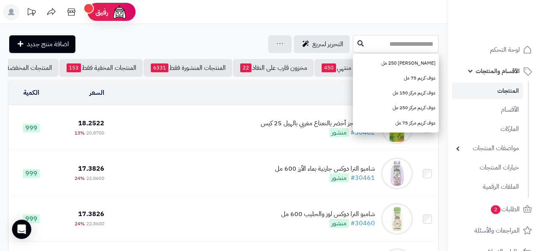
type input "*"
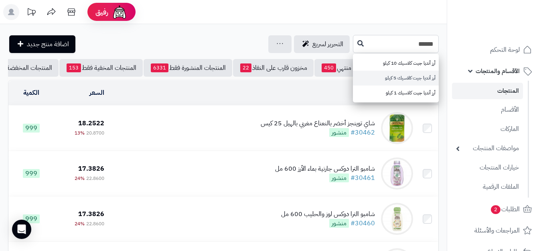
type input "******"
click at [400, 79] on link "أرز أنديا جيت كلاسيك 5 كيلو" at bounding box center [396, 78] width 86 height 15
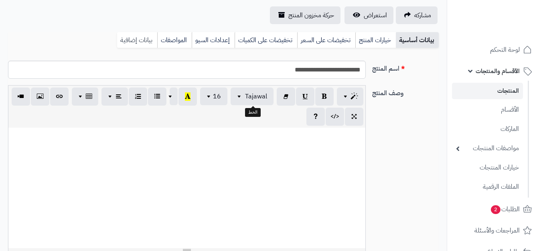
scroll to position [0, 7]
click at [140, 38] on link "بيانات إضافية" at bounding box center [137, 40] width 40 height 16
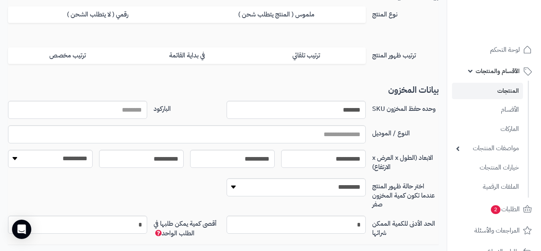
scroll to position [79, 0]
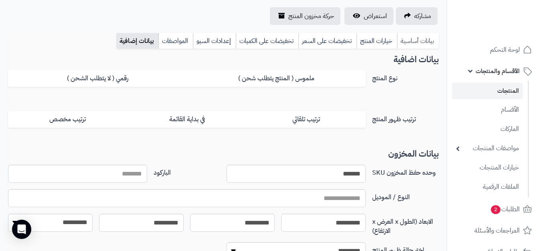
click at [415, 42] on link "بيانات أساسية" at bounding box center [418, 41] width 42 height 16
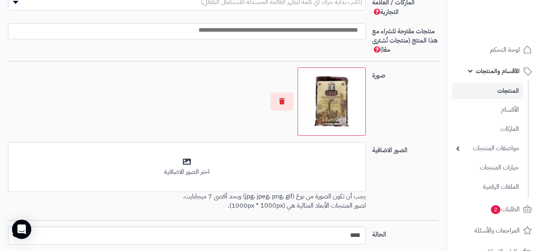
scroll to position [520, 0]
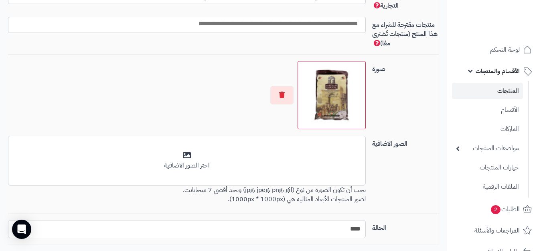
click at [340, 229] on select "***** ****" at bounding box center [187, 229] width 358 height 18
select select "*"
click at [8, 220] on select "***** ****" at bounding box center [187, 229] width 358 height 18
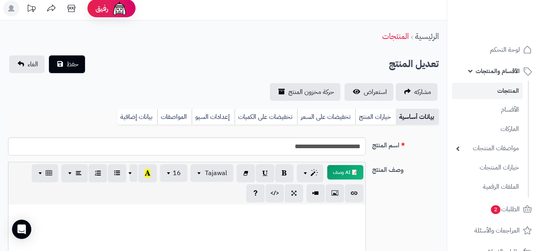
scroll to position [0, 0]
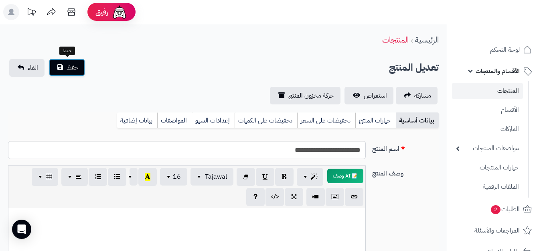
click at [68, 64] on span "حفظ" at bounding box center [73, 68] width 12 height 10
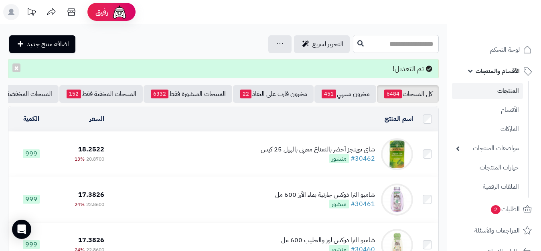
click at [396, 46] on input "text" at bounding box center [396, 44] width 86 height 18
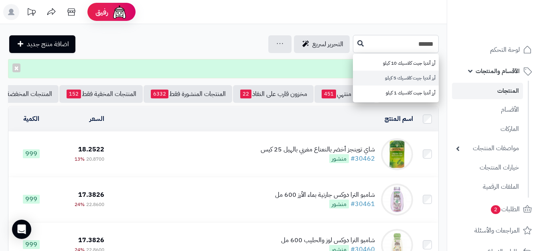
type input "******"
click at [401, 78] on link "أرز أنديا جيت كلاسيك 5 كيلو" at bounding box center [396, 78] width 86 height 15
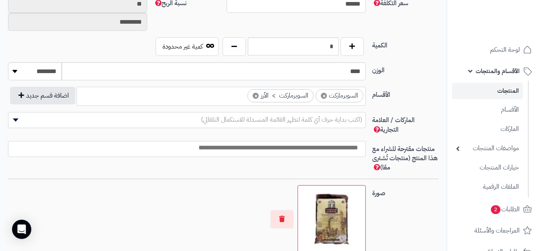
scroll to position [401, 0]
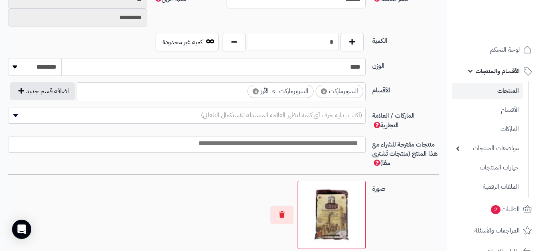
click at [311, 41] on input "*" at bounding box center [293, 42] width 91 height 18
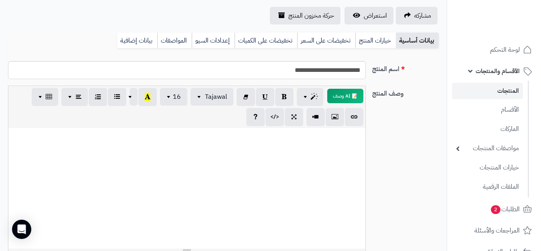
scroll to position [0, 0]
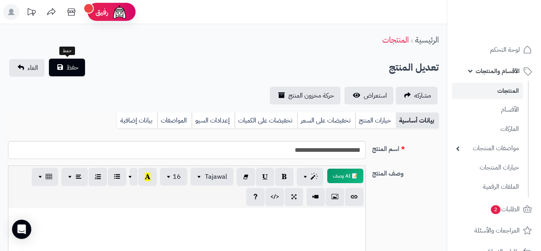
type input "*****"
click at [71, 72] on button "حفظ" at bounding box center [67, 68] width 36 height 18
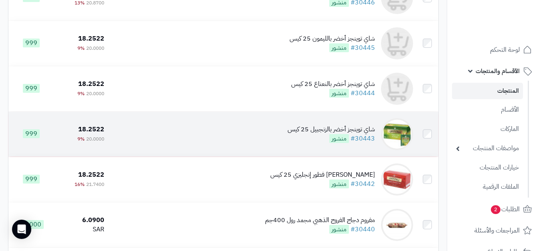
scroll to position [922, 0]
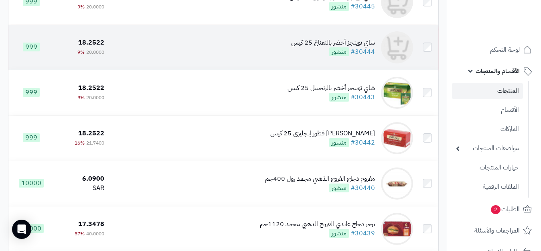
click at [358, 47] on div "شاي توينجز أخضر بالنعناع 25 كيس" at bounding box center [333, 42] width 84 height 9
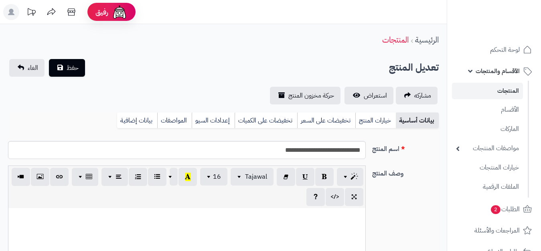
select select
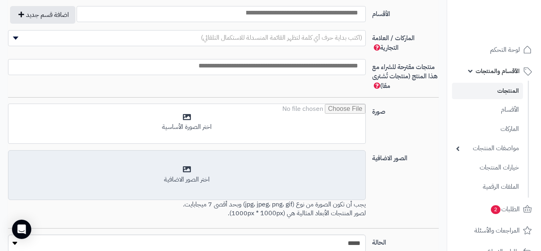
scroll to position [548, 0]
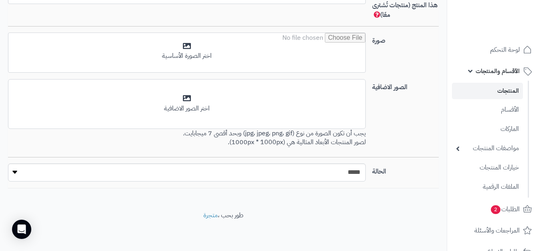
click at [496, 93] on link "المنتجات" at bounding box center [487, 91] width 71 height 16
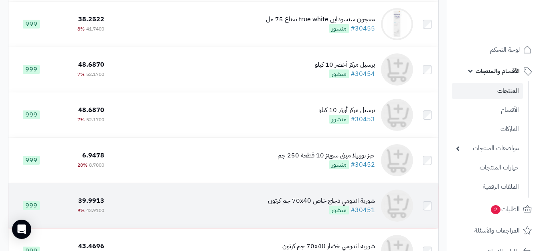
scroll to position [521, 0]
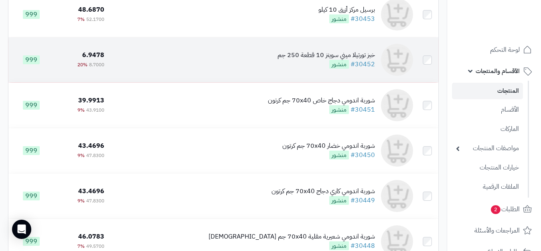
click at [369, 60] on div "خبز تورتيلا ميني سويتز 10 قطعة 250 جم" at bounding box center [325, 55] width 97 height 9
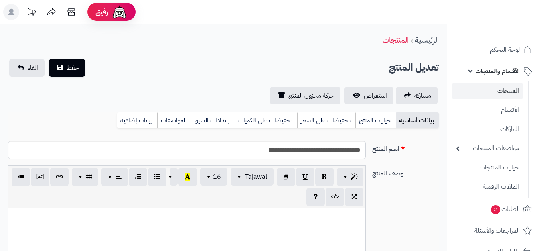
select select
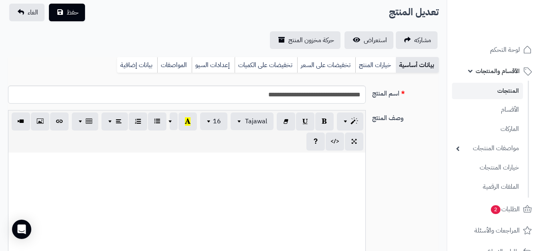
scroll to position [40, 0]
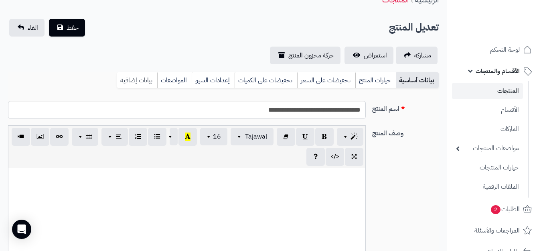
click at [144, 77] on link "بيانات إضافية" at bounding box center [137, 80] width 40 height 16
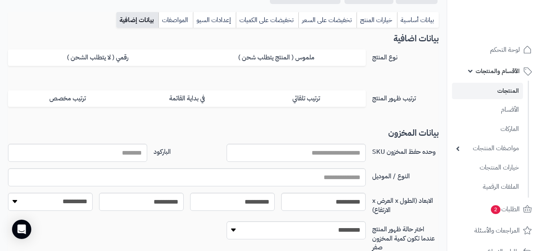
scroll to position [160, 0]
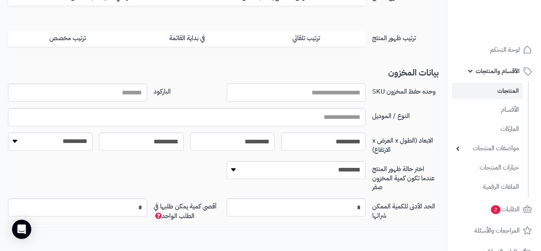
click at [336, 93] on input "وحده حفظ المخزون SKU" at bounding box center [296, 92] width 139 height 18
click at [319, 91] on input "وحده حفظ المخزون SKU" at bounding box center [296, 92] width 139 height 18
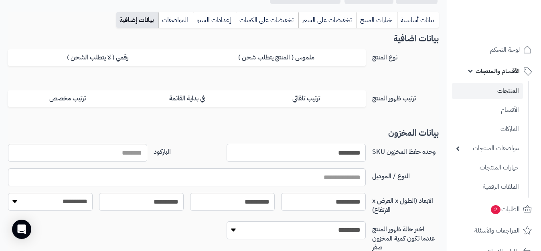
scroll to position [0, 0]
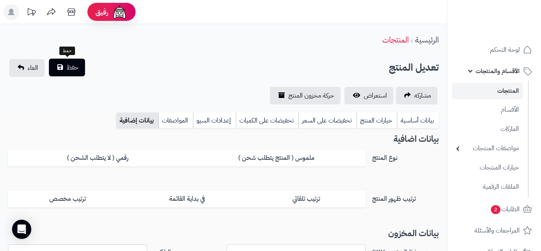
type input "*********"
click at [72, 69] on span "حفظ" at bounding box center [73, 68] width 12 height 10
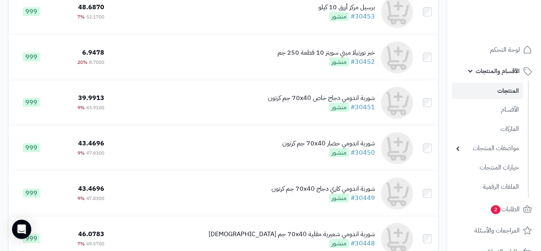
scroll to position [641, 0]
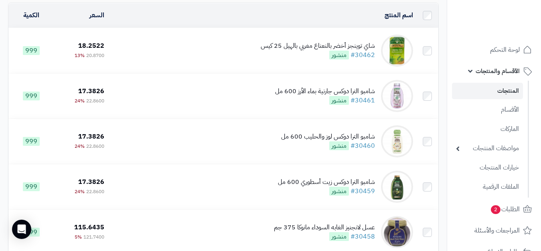
scroll to position [54, 0]
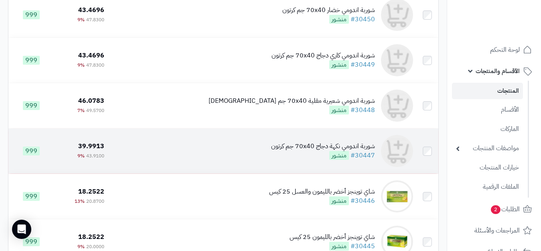
scroll to position [696, 0]
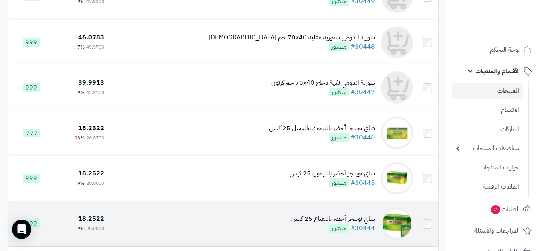
scroll to position [695, 0]
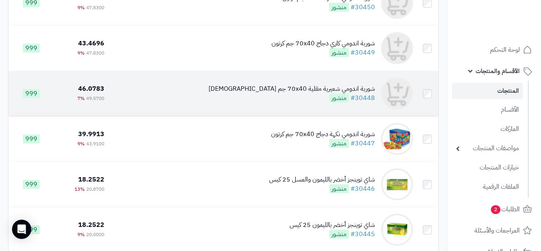
scroll to position [655, 0]
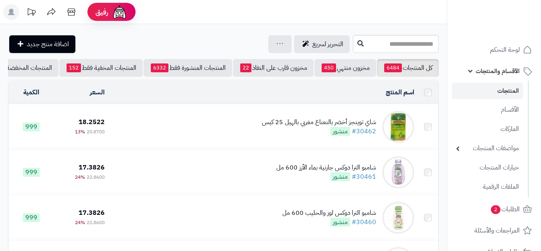
scroll to position [654, 0]
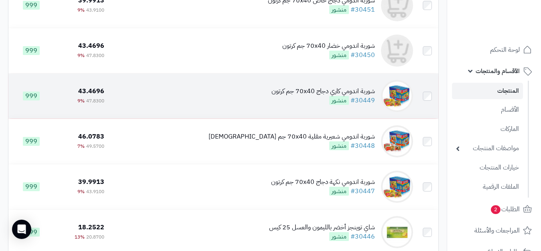
scroll to position [618, 0]
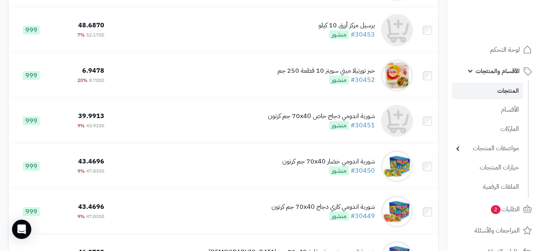
scroll to position [490, 0]
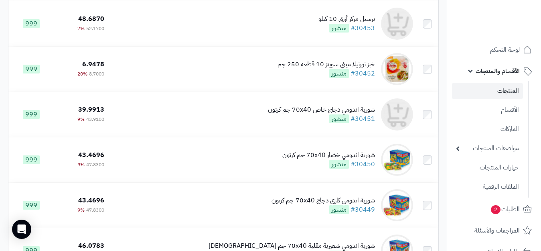
scroll to position [521, 0]
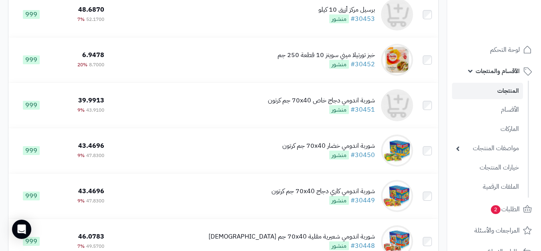
click at [502, 90] on link "المنتجات" at bounding box center [487, 91] width 71 height 16
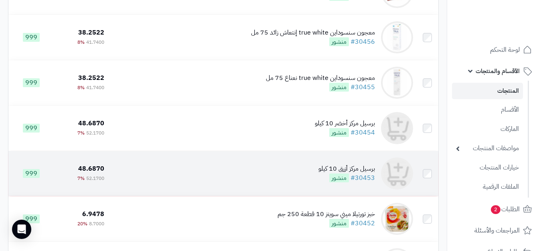
scroll to position [361, 0]
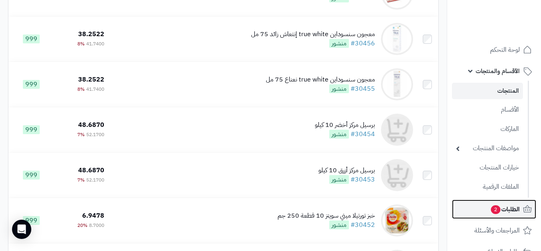
click at [502, 209] on span "الطلبات 2" at bounding box center [505, 208] width 30 height 11
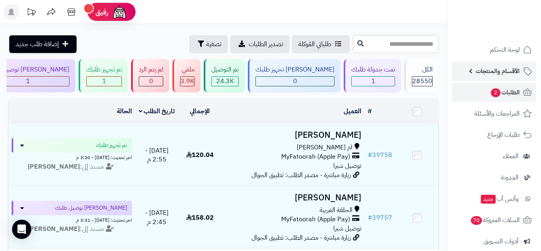
click at [516, 68] on span "الأقسام والمنتجات" at bounding box center [497, 70] width 44 height 11
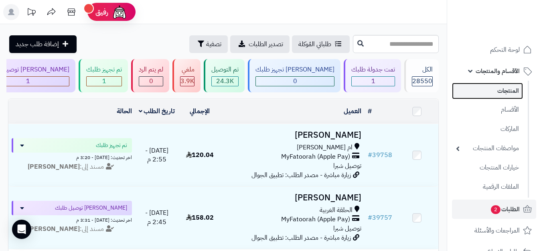
click at [514, 97] on link "المنتجات" at bounding box center [487, 91] width 71 height 16
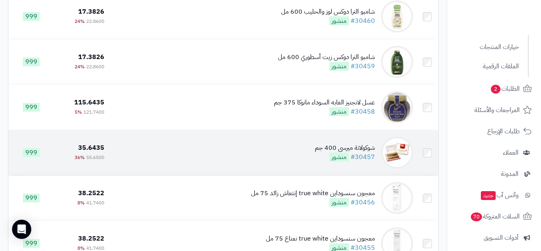
scroll to position [241, 0]
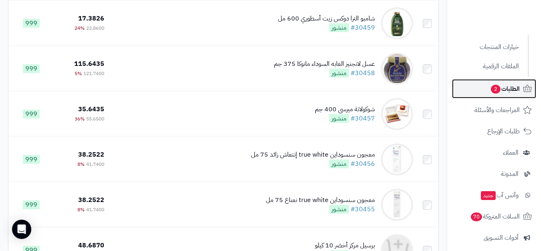
click at [504, 88] on span "الطلبات 2" at bounding box center [505, 88] width 30 height 11
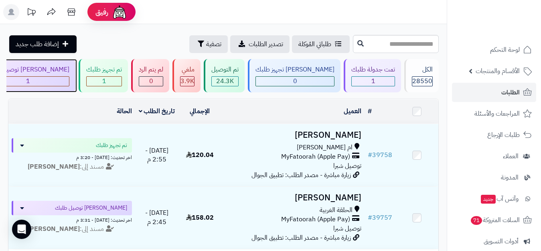
click at [69, 78] on div "1" at bounding box center [28, 81] width 82 height 9
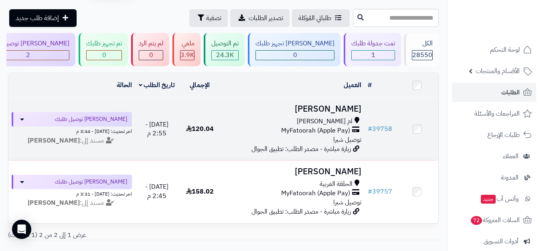
scroll to position [40, 0]
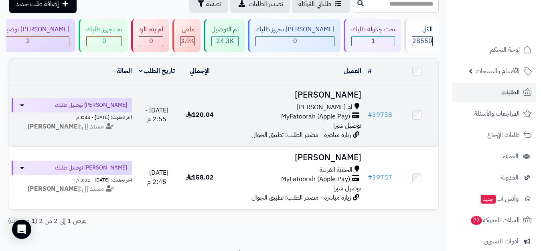
click at [336, 112] on span "ام [PERSON_NAME]" at bounding box center [325, 107] width 56 height 9
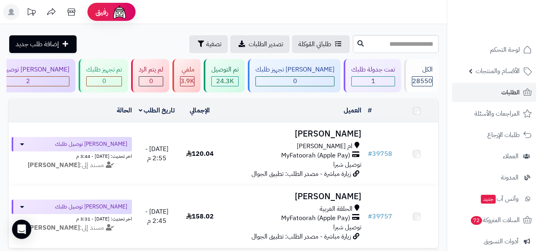
scroll to position [40, 0]
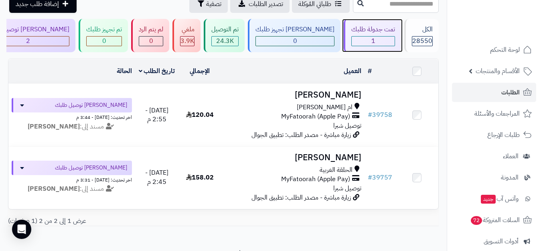
click at [372, 41] on div "1" at bounding box center [373, 40] width 43 height 9
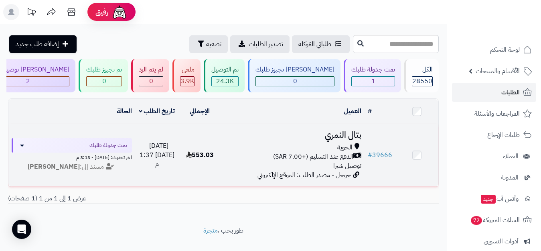
click at [314, 161] on span "الدفع عند التسليم (+7.00 SAR)" at bounding box center [313, 156] width 80 height 9
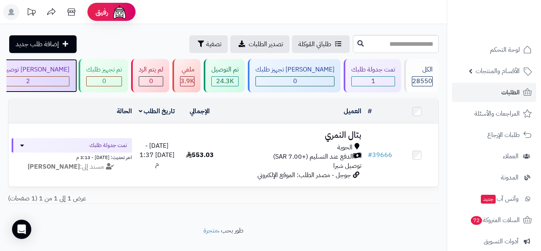
click at [30, 76] on span "2" at bounding box center [28, 81] width 4 height 10
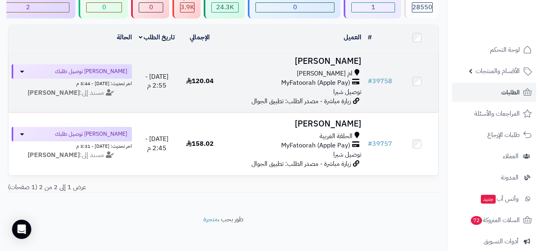
scroll to position [80, 0]
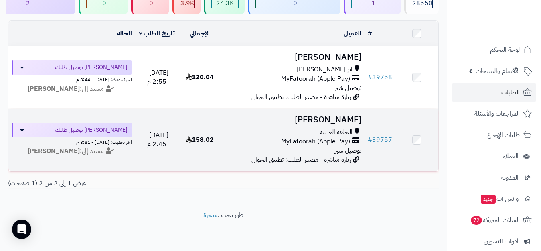
click at [320, 137] on div "الحلقة الغربية" at bounding box center [293, 131] width 137 height 9
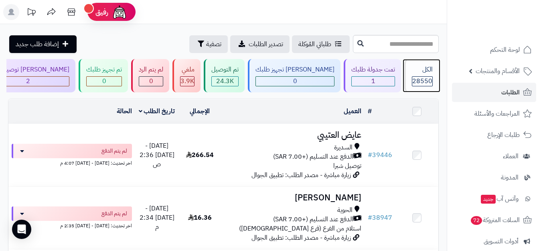
click at [423, 77] on span "28550" at bounding box center [422, 81] width 20 height 10
